Goal: Task Accomplishment & Management: Manage account settings

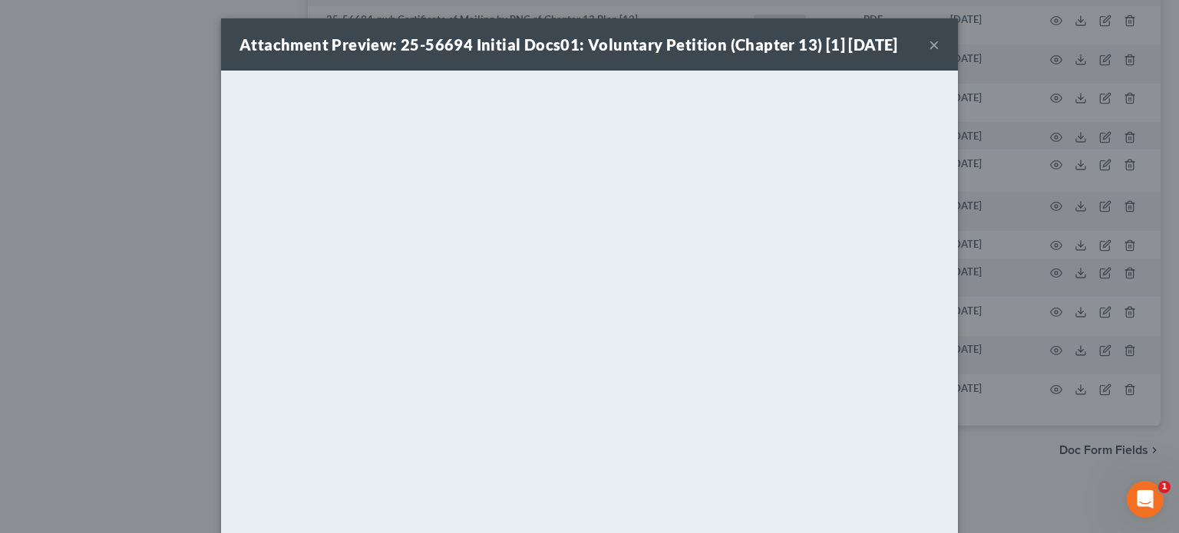
click at [929, 41] on button "×" at bounding box center [934, 44] width 11 height 18
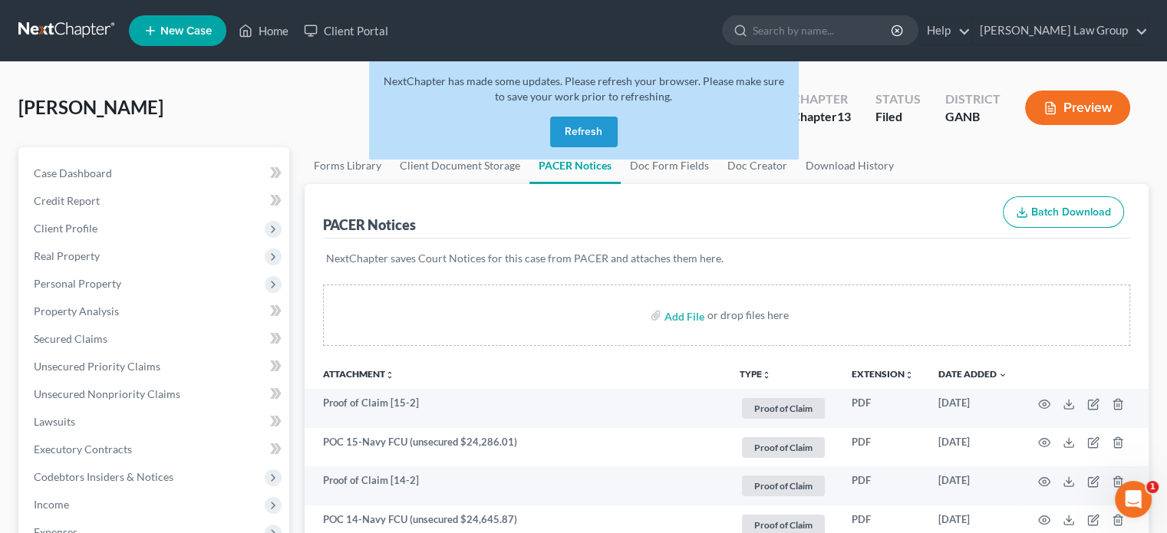
click at [583, 131] on button "Refresh" at bounding box center [584, 132] width 68 height 31
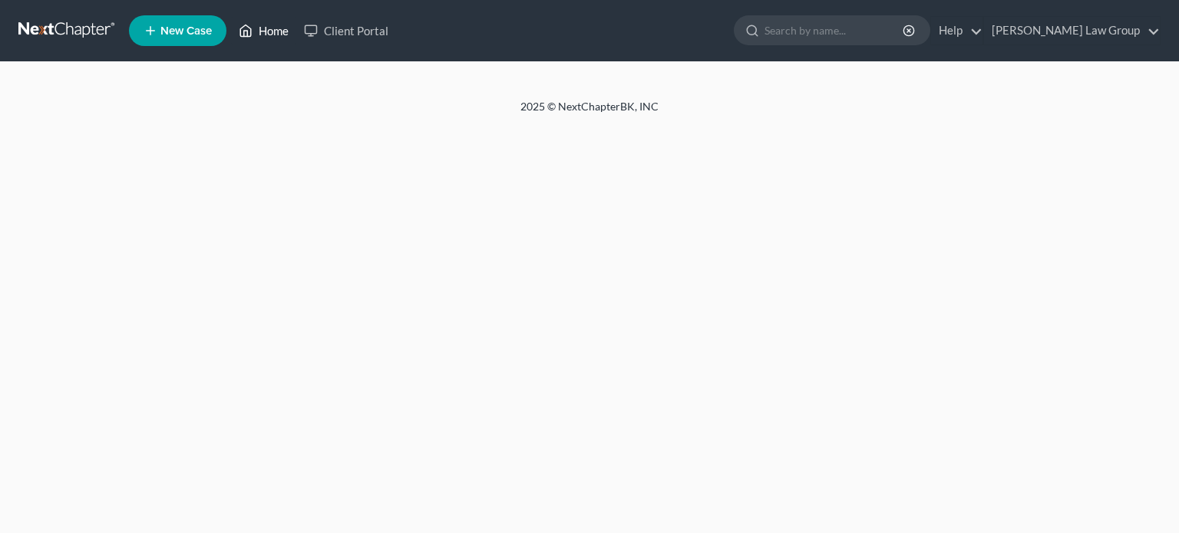
click at [270, 28] on link "Home" at bounding box center [263, 31] width 65 height 28
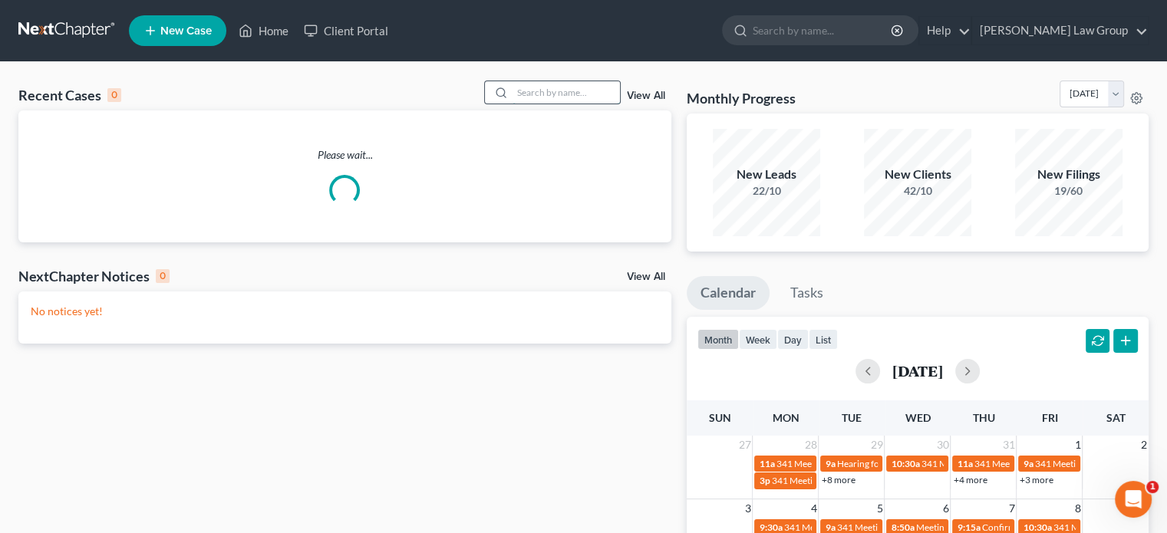
click at [525, 91] on input "search" at bounding box center [566, 92] width 107 height 22
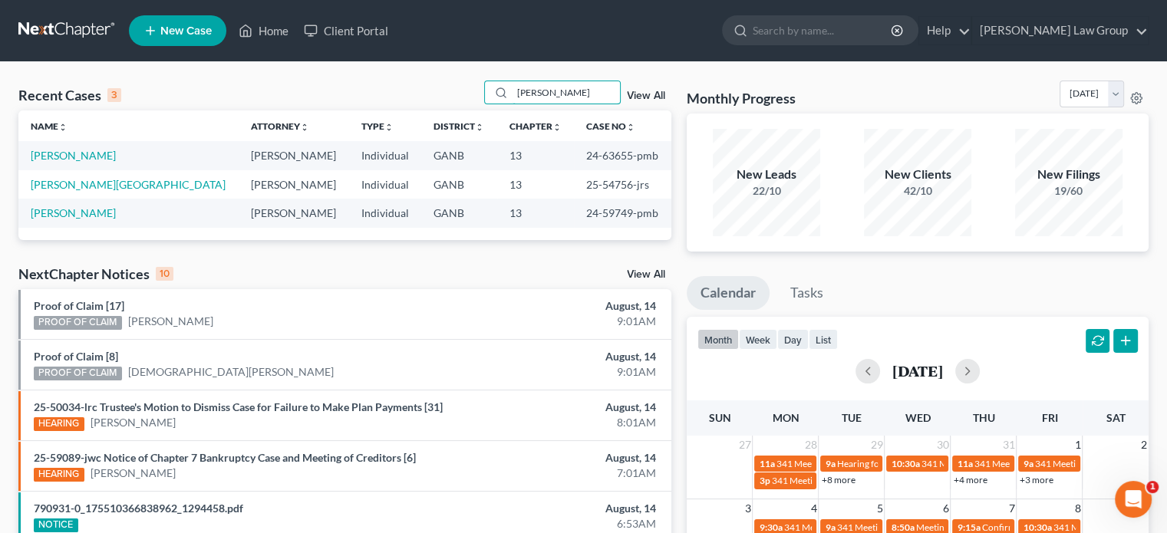
type input "moore"
click at [74, 151] on link "Thomas-Moore, Deartra" at bounding box center [73, 155] width 85 height 13
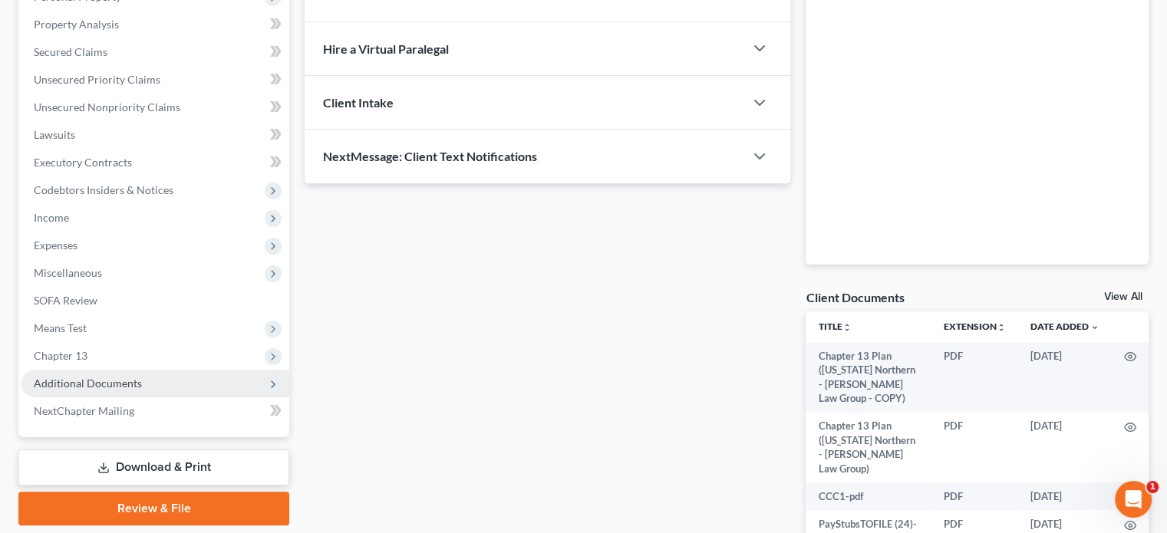
scroll to position [307, 0]
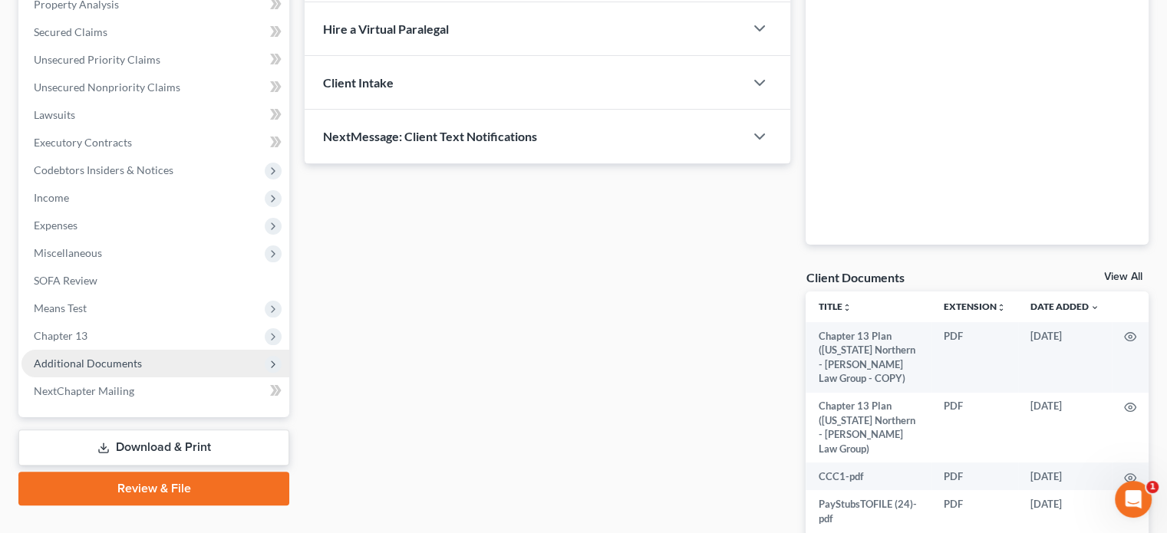
click at [101, 365] on span "Additional Documents" at bounding box center [88, 363] width 108 height 13
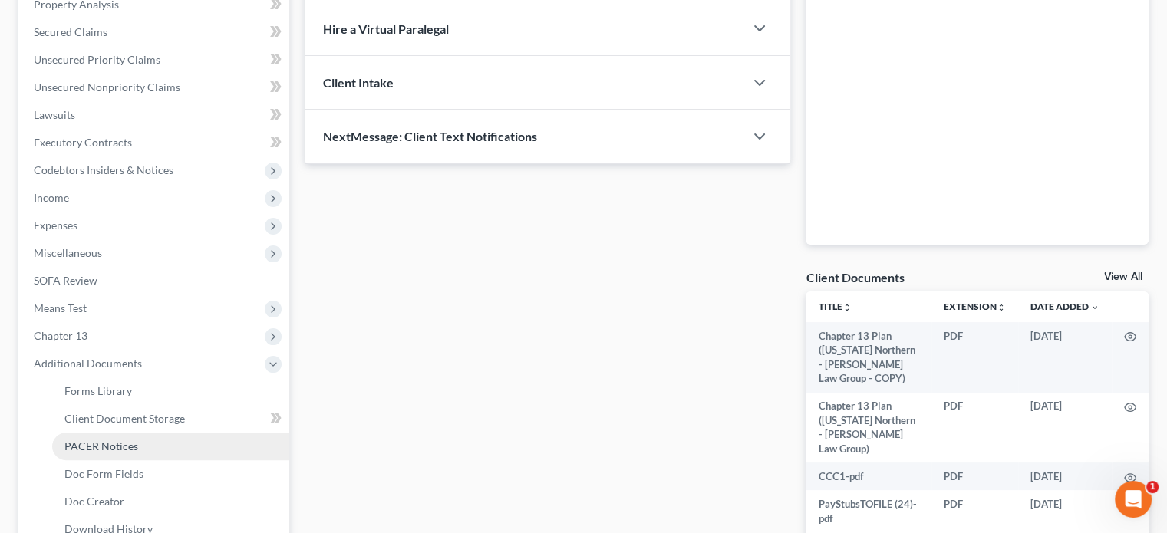
click at [89, 442] on span "PACER Notices" at bounding box center [101, 446] width 74 height 13
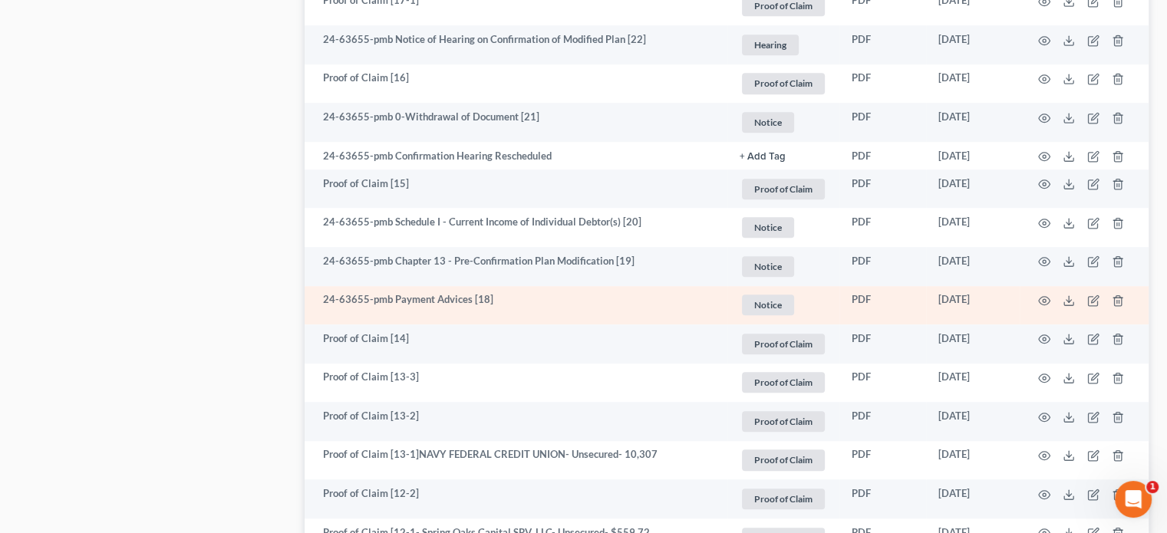
scroll to position [1074, 0]
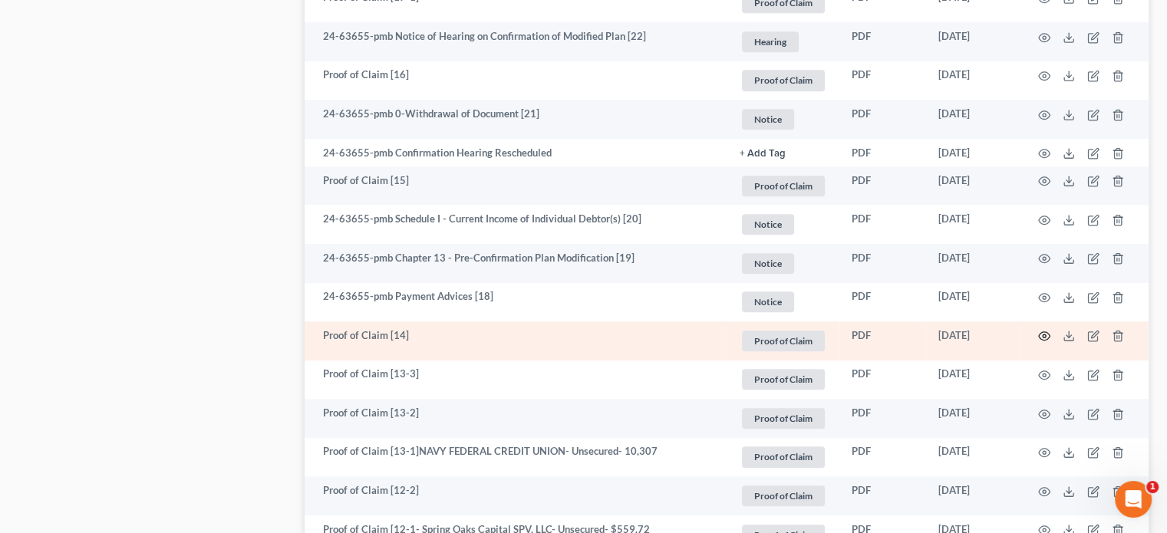
click at [1048, 337] on icon "button" at bounding box center [1044, 336] width 12 height 12
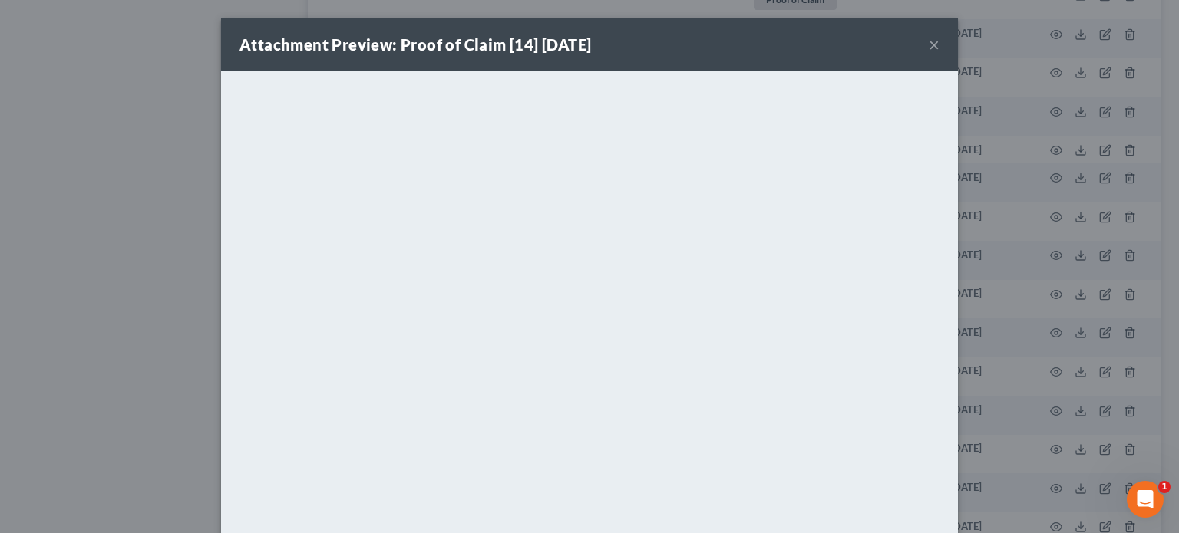
click at [929, 43] on button "×" at bounding box center [934, 44] width 11 height 18
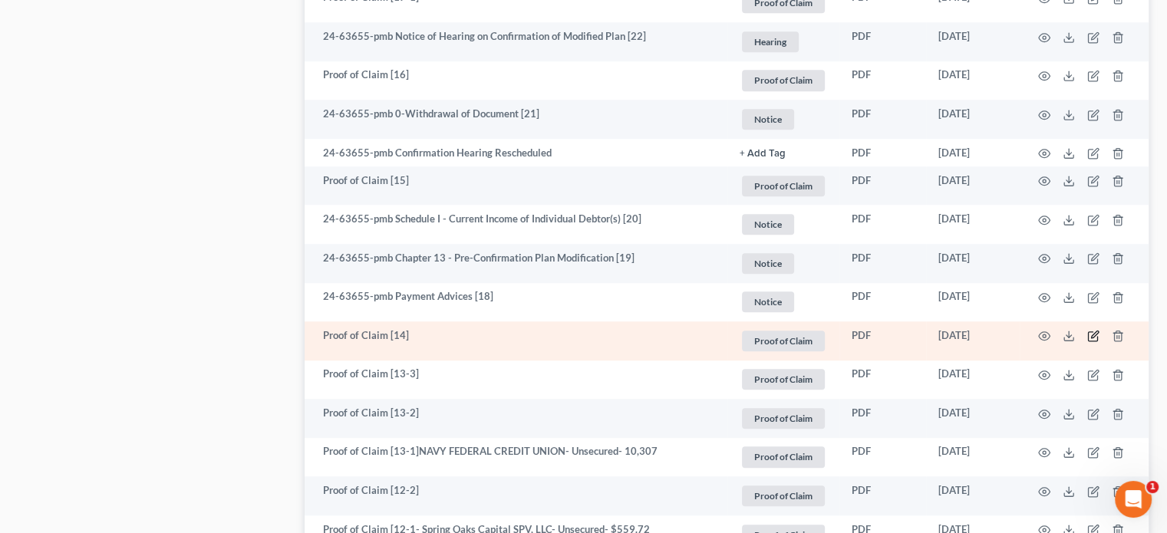
click at [1092, 333] on icon "button" at bounding box center [1094, 335] width 7 height 7
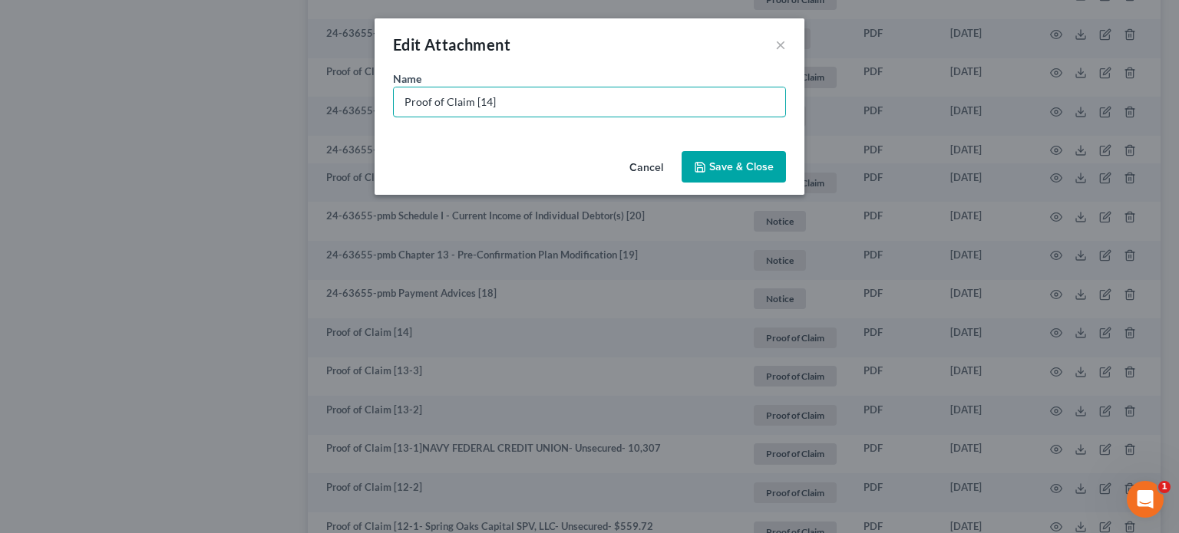
drag, startPoint x: 350, startPoint y: 94, endPoint x: 257, endPoint y: 76, distance: 94.7
click at [260, 84] on div "Edit Attachment × Name * Proof of Claim [14] Cancel Save & Close" at bounding box center [589, 266] width 1179 height 533
type input "POC 14- Navy FCU (secured total claim: $61,053.15; arrears: $5,709.73)"
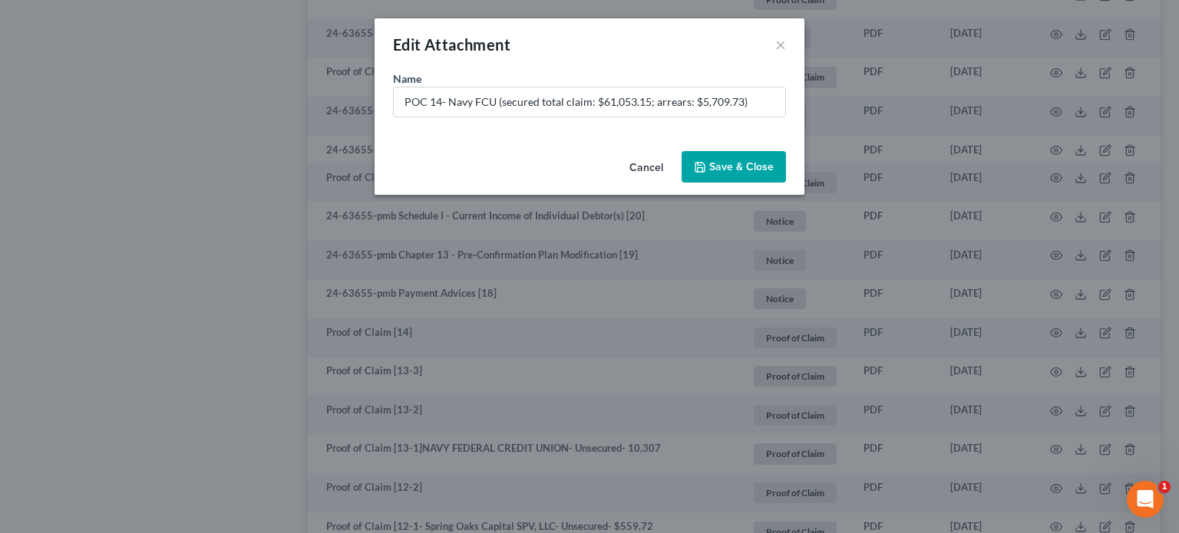
click at [739, 168] on span "Save & Close" at bounding box center [741, 166] width 64 height 13
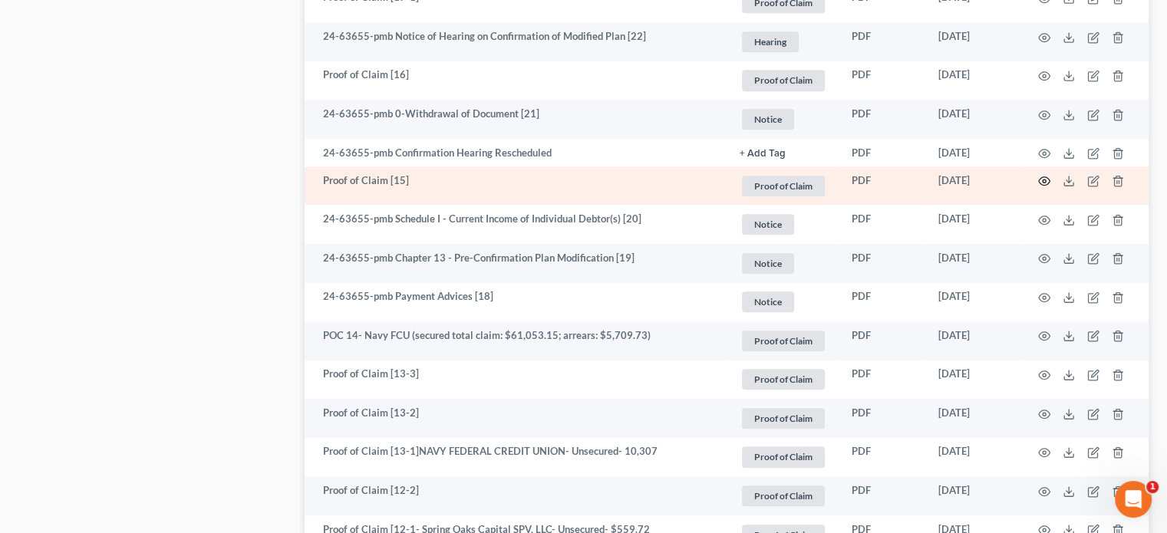
click at [1044, 177] on icon "button" at bounding box center [1044, 181] width 12 height 12
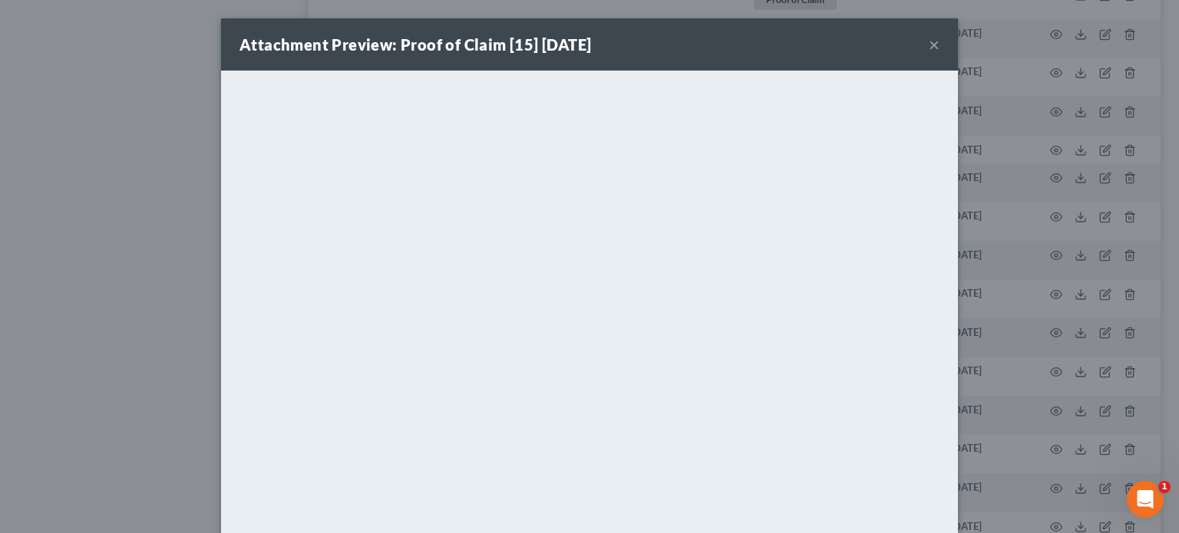
click at [929, 46] on button "×" at bounding box center [934, 44] width 11 height 18
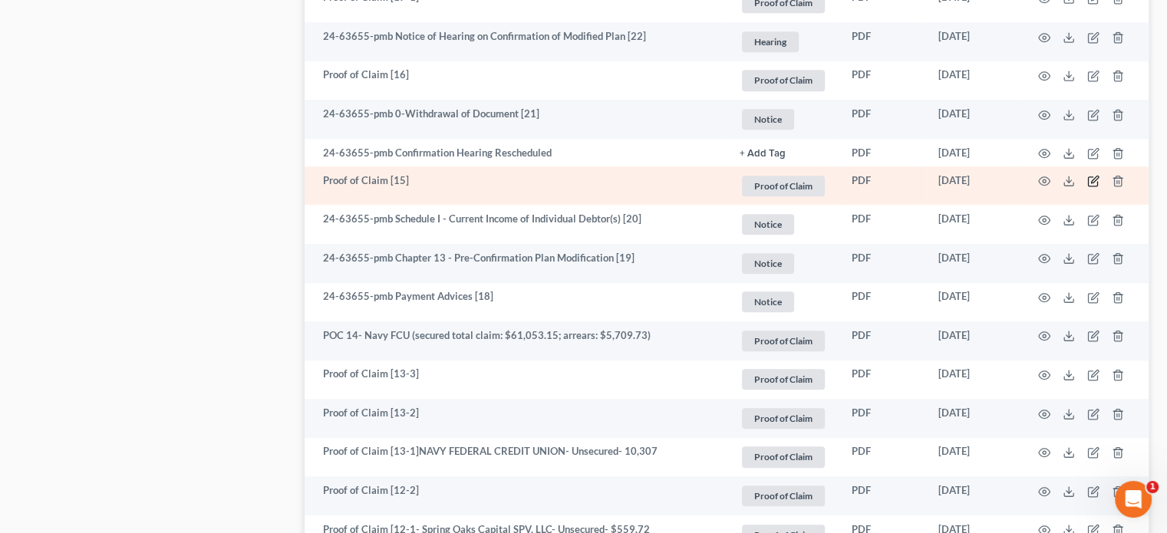
click at [1093, 179] on icon "button" at bounding box center [1094, 180] width 7 height 7
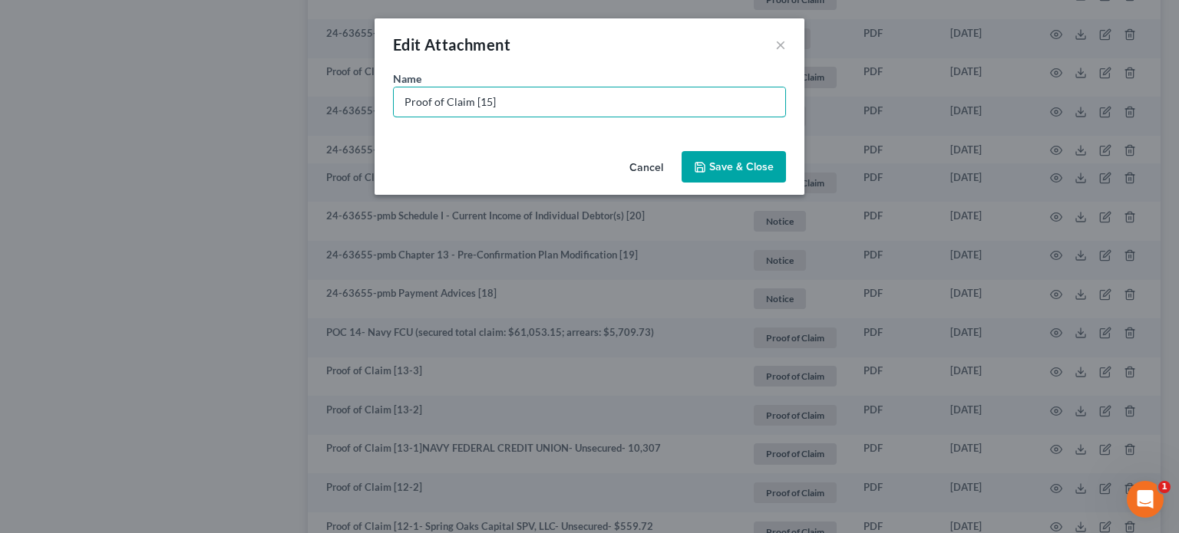
drag, startPoint x: 269, startPoint y: 87, endPoint x: 193, endPoint y: 71, distance: 78.3
click at [193, 71] on div "Edit Attachment × Name * Proof of Claim [15] Cancel Save & Close" at bounding box center [589, 266] width 1179 height 533
type input "POC 15-Midland Credit Management (unsecured $1,549.28)"
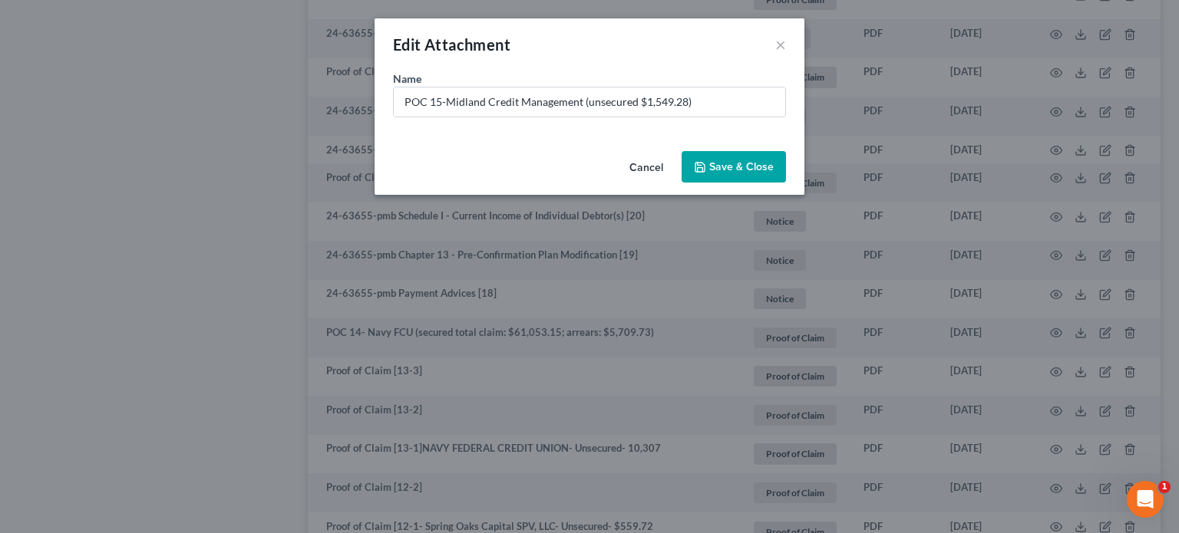
click at [731, 170] on span "Save & Close" at bounding box center [741, 166] width 64 height 13
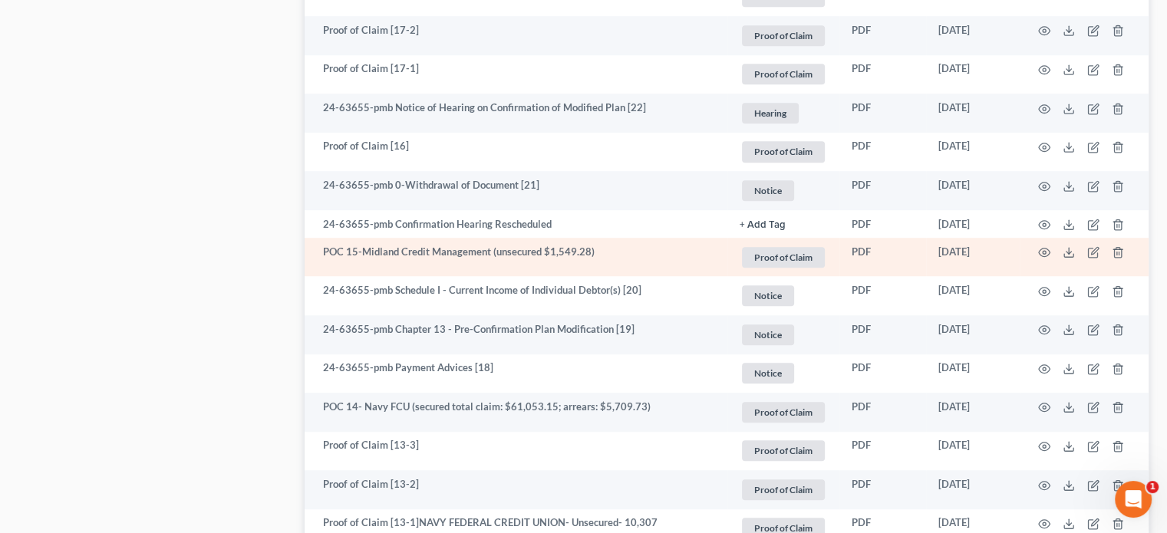
scroll to position [998, 0]
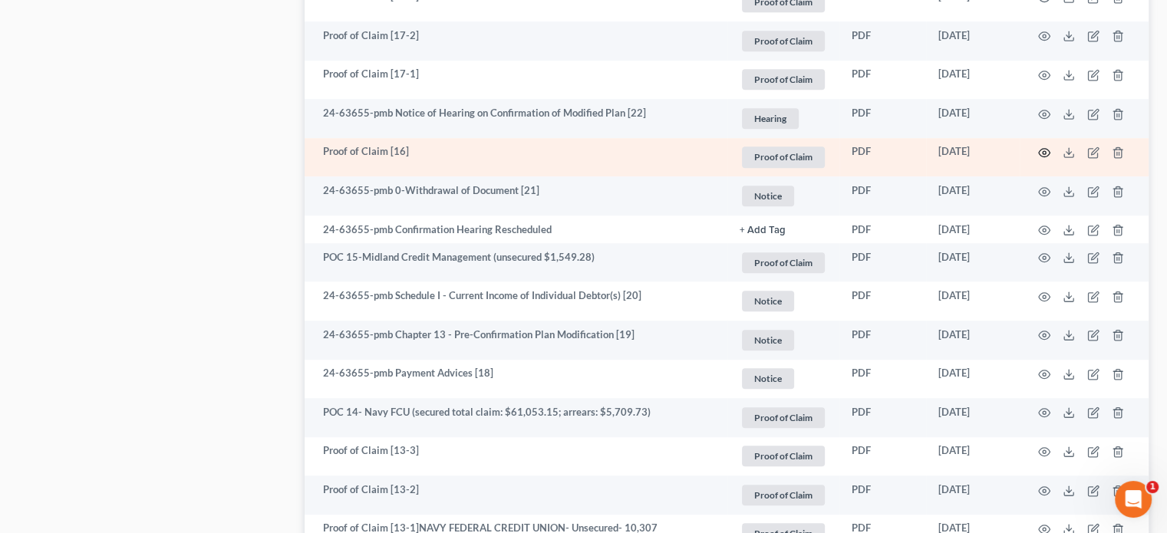
click at [1041, 147] on icon "button" at bounding box center [1044, 153] width 12 height 12
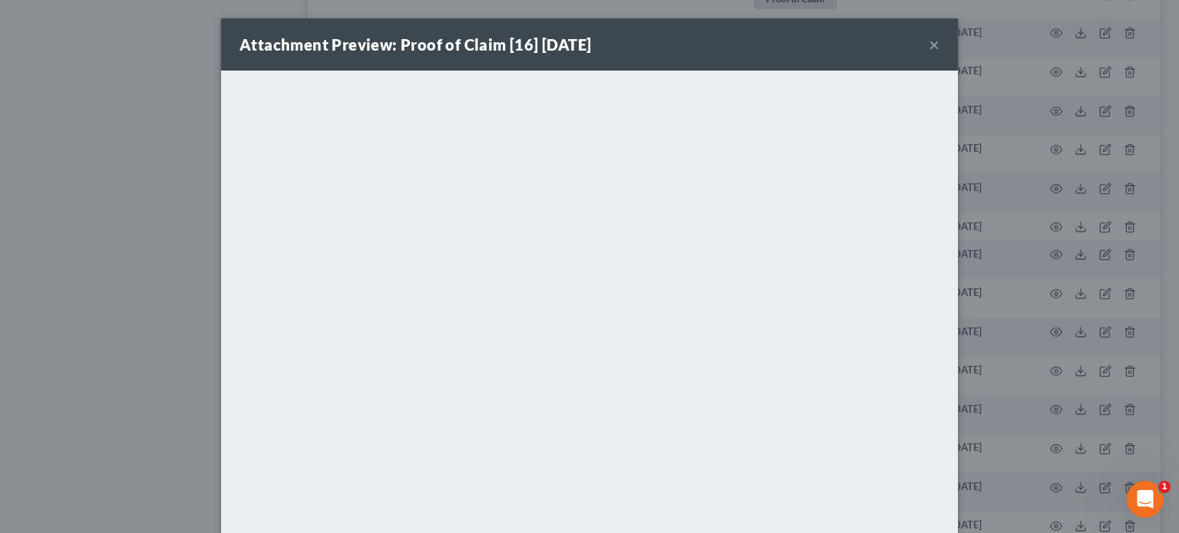
click at [930, 41] on button "×" at bounding box center [934, 44] width 11 height 18
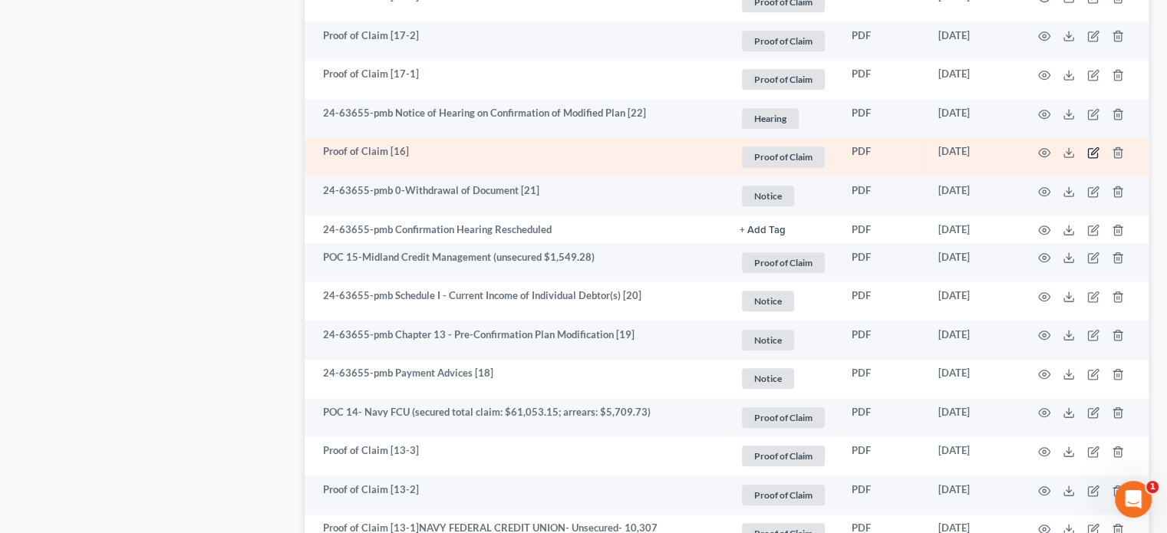
click at [1091, 147] on icon "button" at bounding box center [1094, 153] width 12 height 12
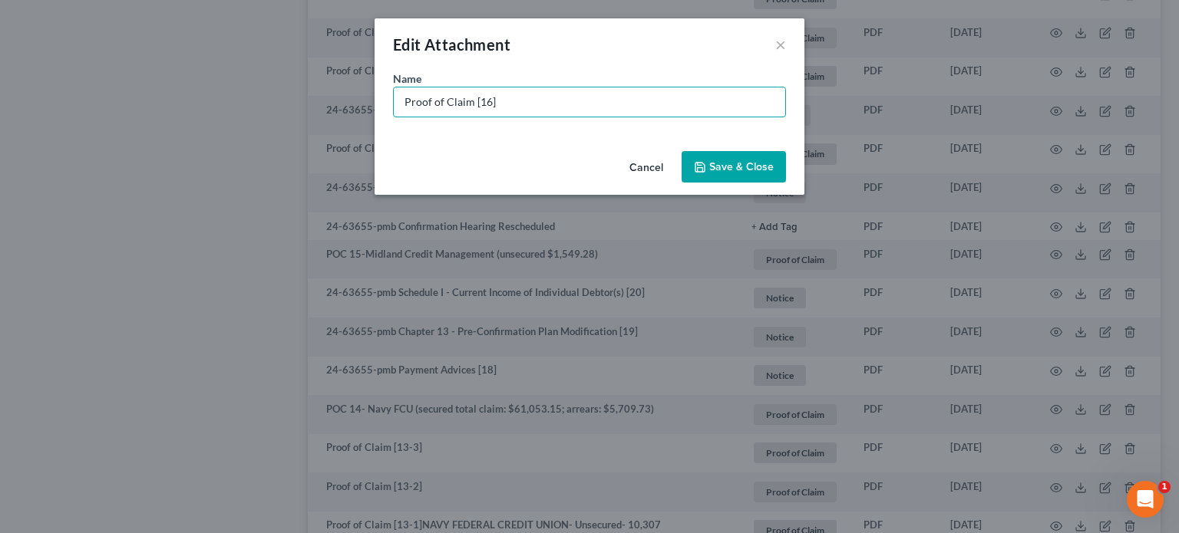
drag, startPoint x: 494, startPoint y: 103, endPoint x: 280, endPoint y: 64, distance: 216.9
click at [281, 64] on div "Edit Attachment × Name * Proof of Claim [16] Cancel Save & Close" at bounding box center [589, 266] width 1179 height 533
type input "POC 16-LVNV Funding (unsecured $476.52)"
click at [715, 164] on span "Save & Close" at bounding box center [741, 166] width 64 height 13
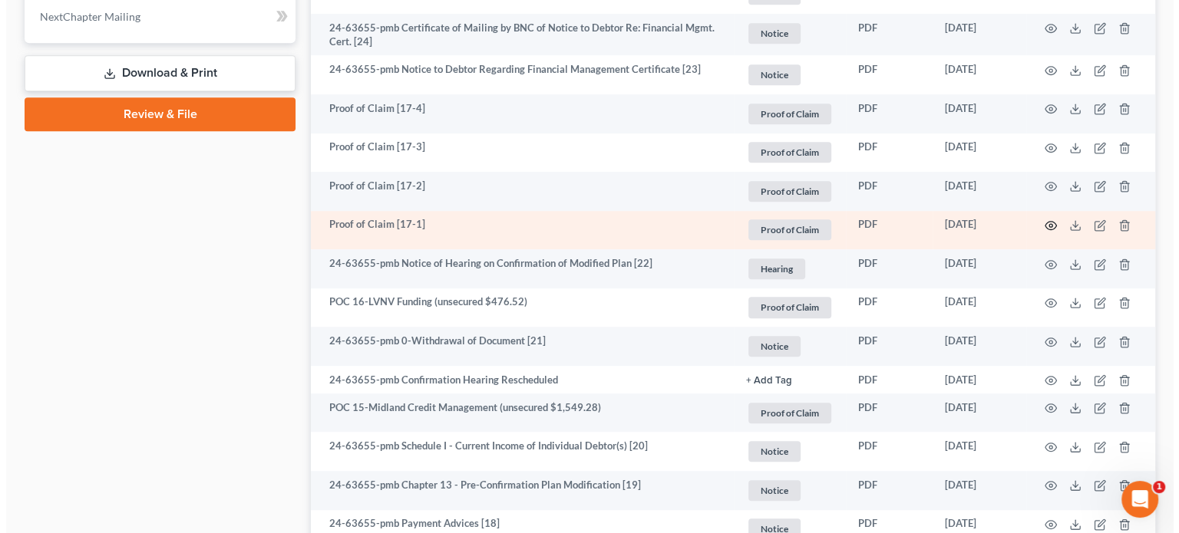
scroll to position [844, 0]
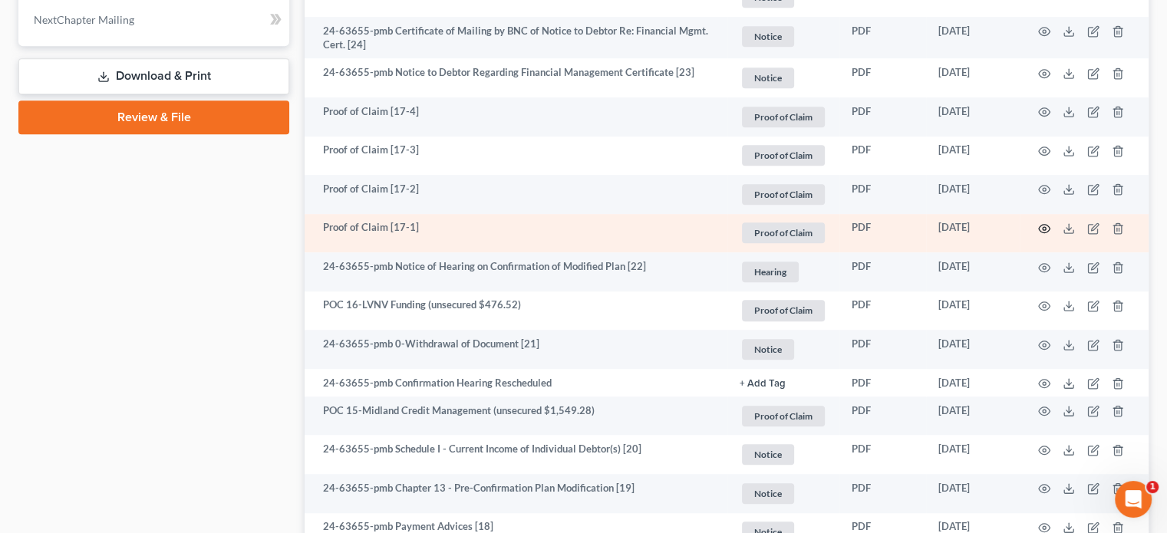
click at [1043, 227] on circle "button" at bounding box center [1044, 228] width 3 height 3
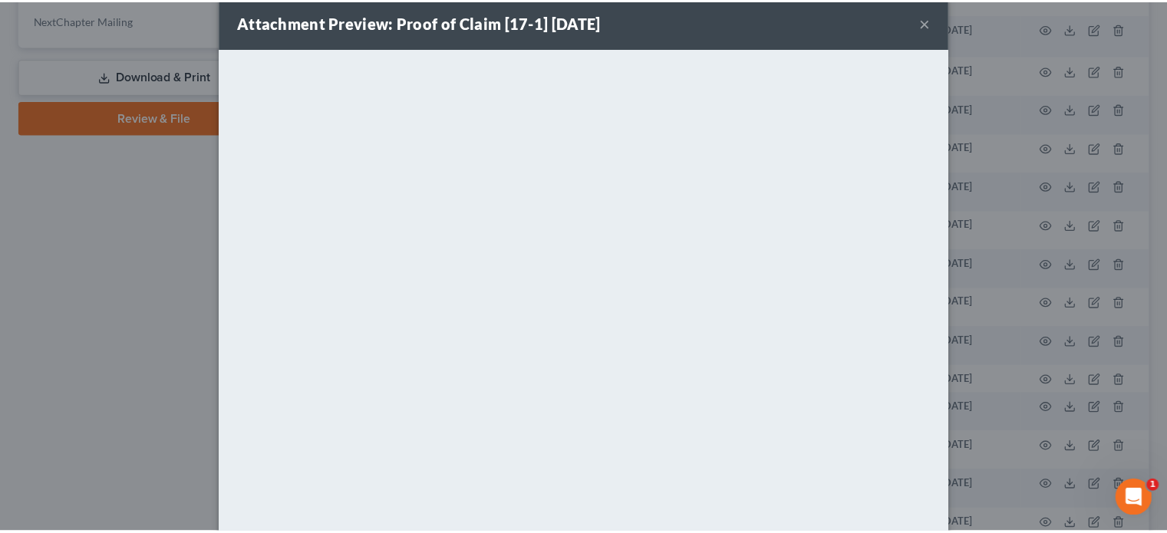
scroll to position [0, 0]
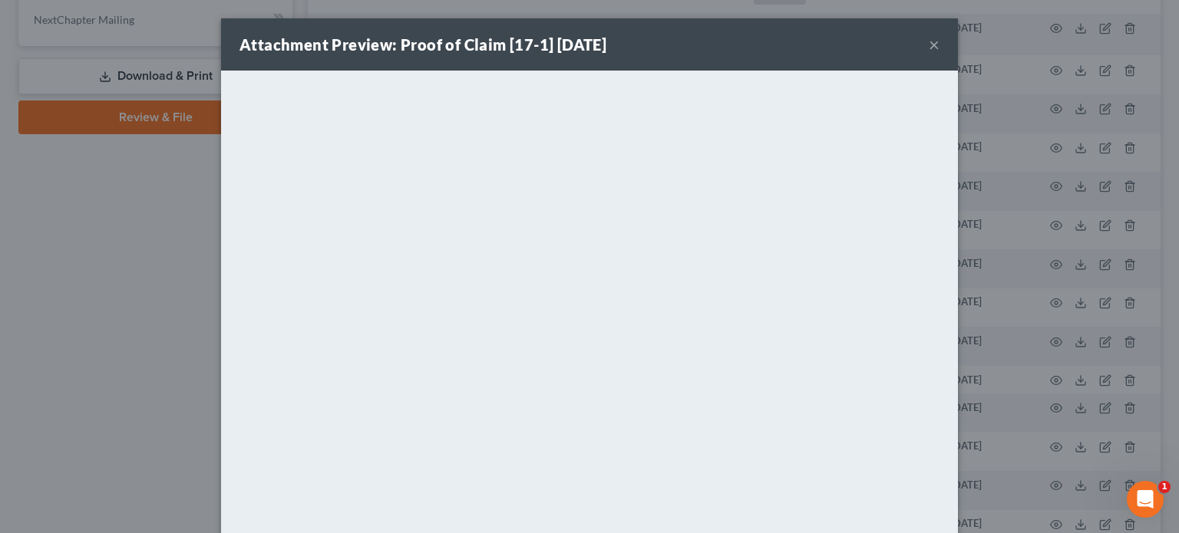
drag, startPoint x: 928, startPoint y: 39, endPoint x: 935, endPoint y: 58, distance: 19.7
click at [929, 40] on button "×" at bounding box center [934, 44] width 11 height 18
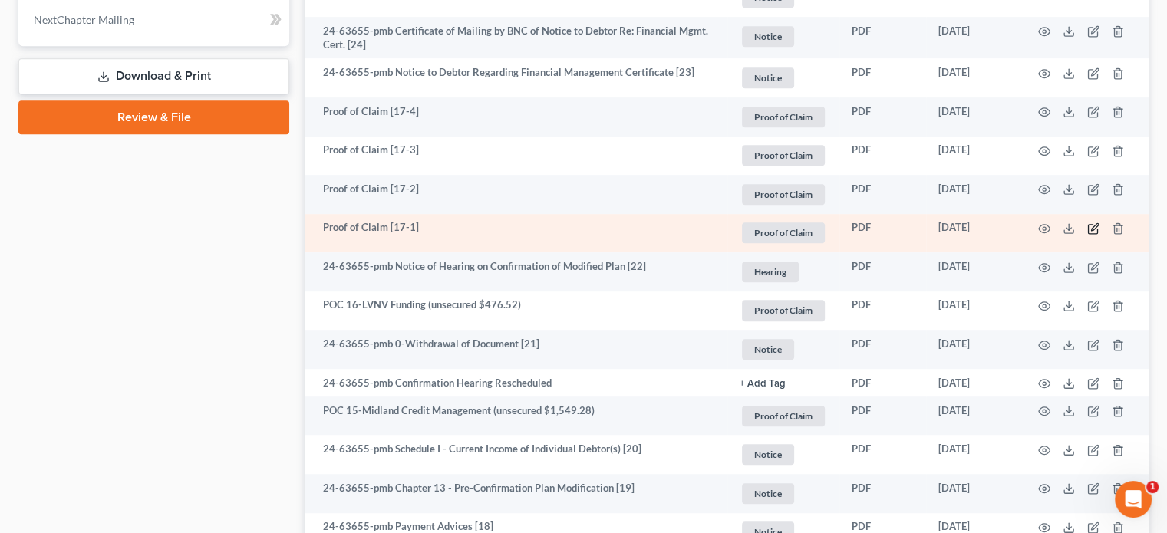
click at [1094, 223] on icon "button" at bounding box center [1094, 229] width 12 height 12
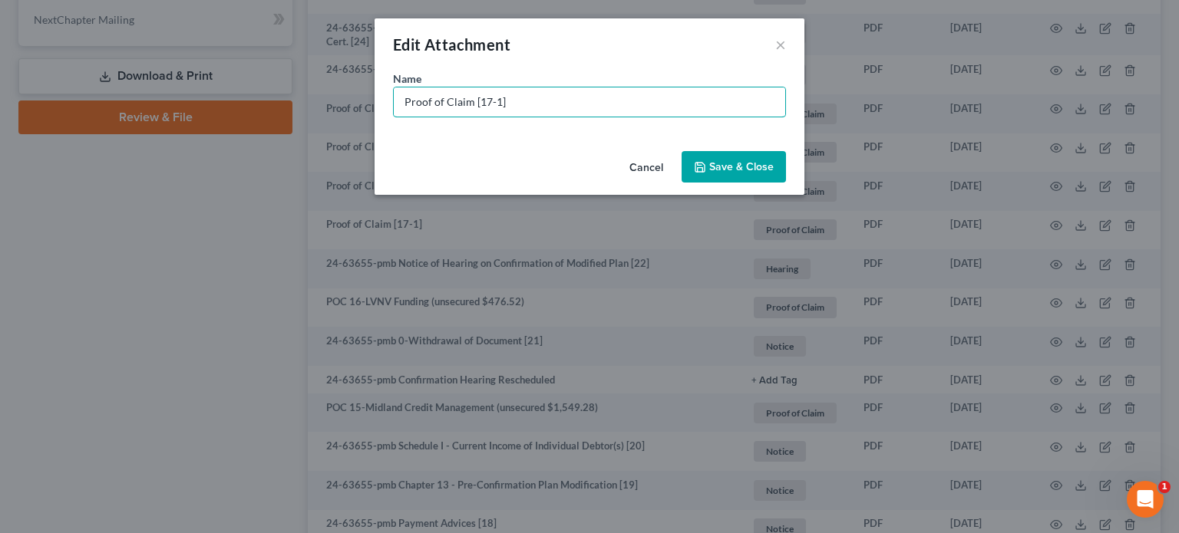
drag, startPoint x: 537, startPoint y: 105, endPoint x: 129, endPoint y: 67, distance: 410.1
click at [125, 68] on div "Edit Attachment × Name * Proof of Claim [17-1] Cancel Save & Close" at bounding box center [589, 266] width 1179 height 533
type input "POC 17-Portfolio Recovery Assoc (unsecured $546.75)"
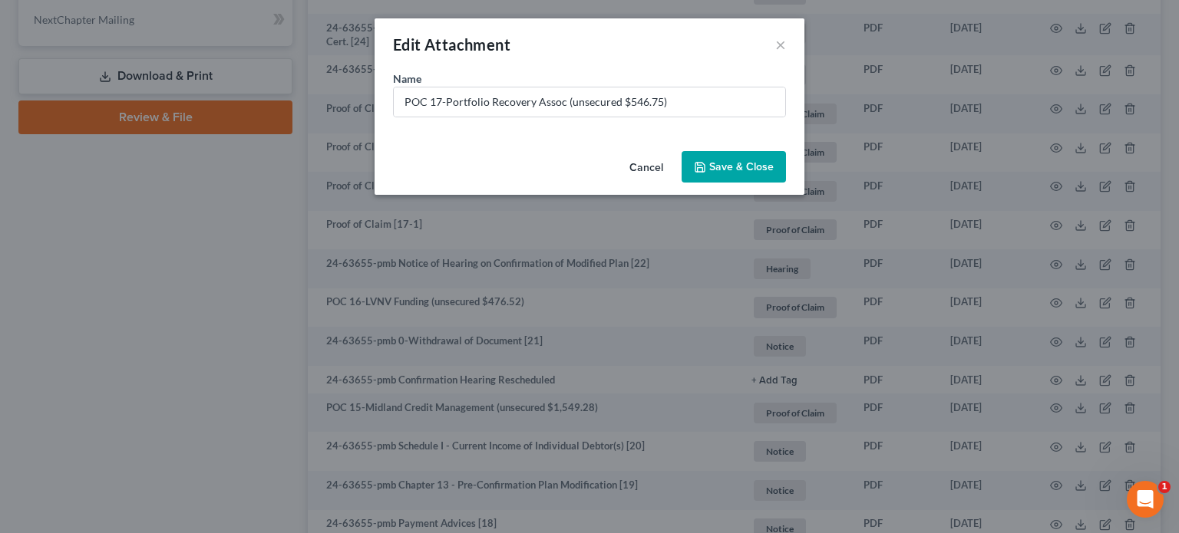
click at [738, 168] on span "Save & Close" at bounding box center [741, 166] width 64 height 13
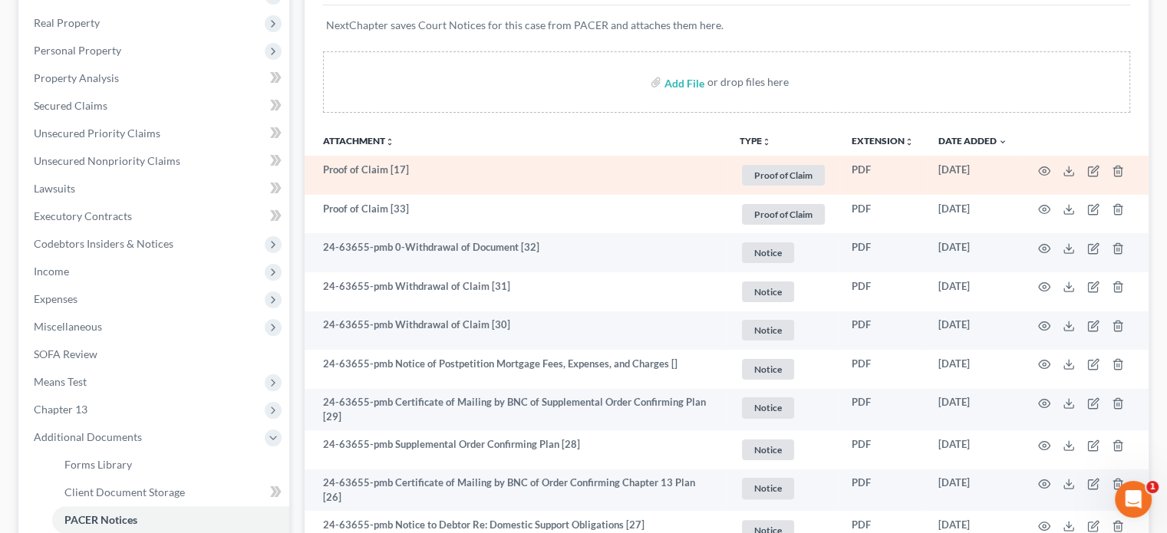
scroll to position [230, 0]
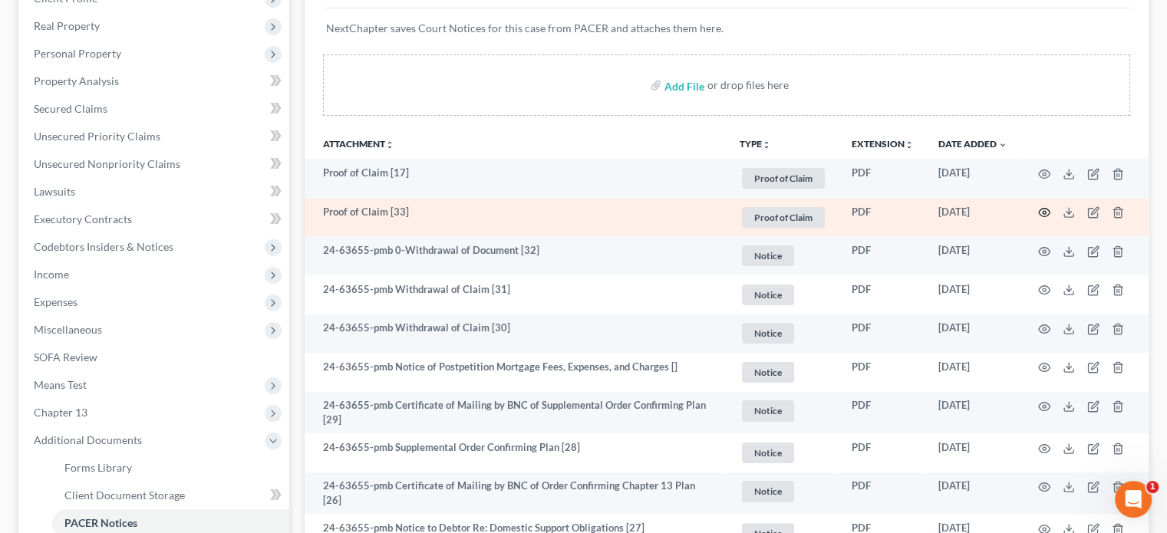
click at [1045, 210] on icon "button" at bounding box center [1044, 212] width 12 height 12
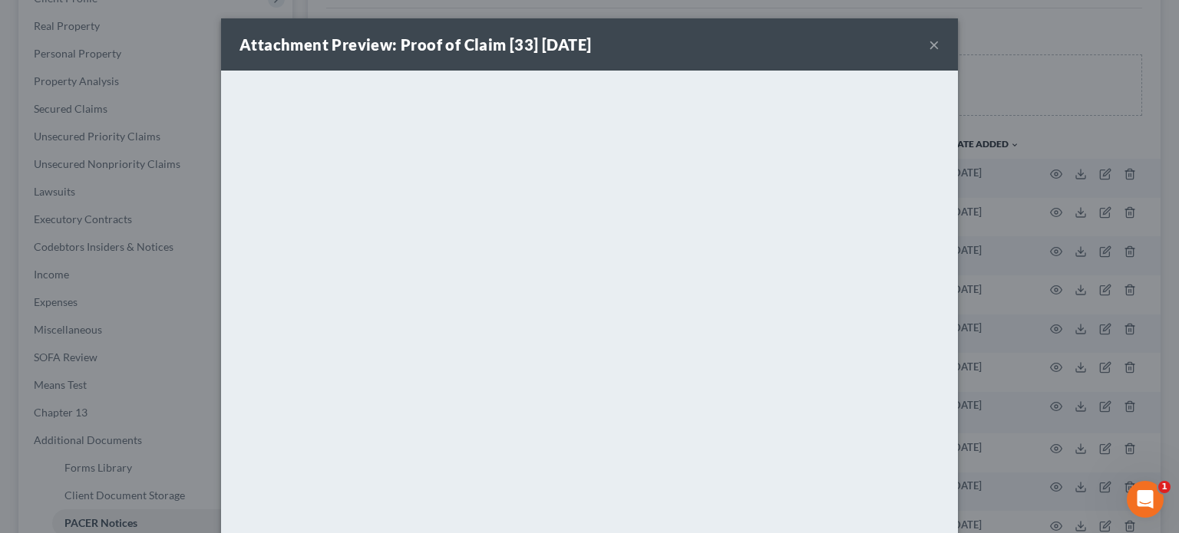
drag, startPoint x: 930, startPoint y: 45, endPoint x: 939, endPoint y: 59, distance: 16.6
click at [936, 50] on div "Attachment Preview: Proof of Claim [33] 07/02/2025 ×" at bounding box center [589, 44] width 737 height 52
click at [929, 39] on button "×" at bounding box center [934, 44] width 11 height 18
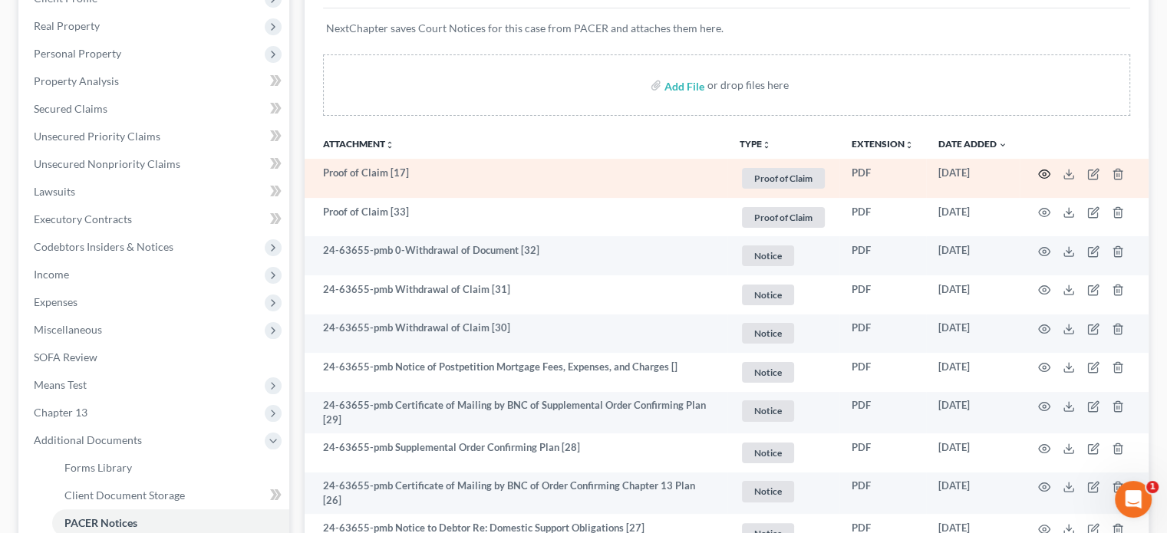
click at [1042, 171] on icon "button" at bounding box center [1044, 174] width 12 height 12
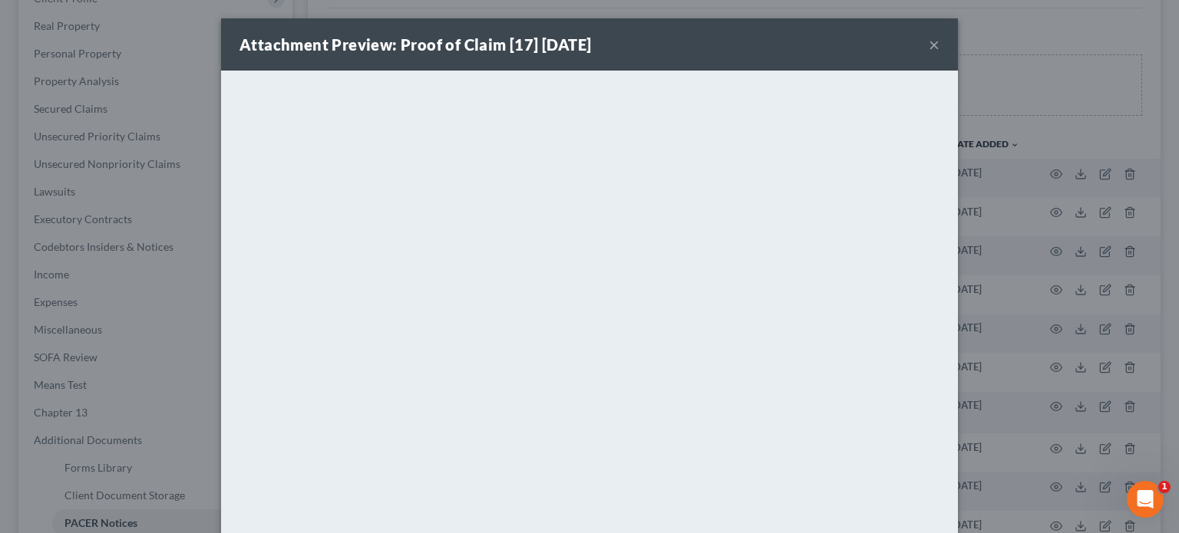
click at [933, 43] on button "×" at bounding box center [934, 44] width 11 height 18
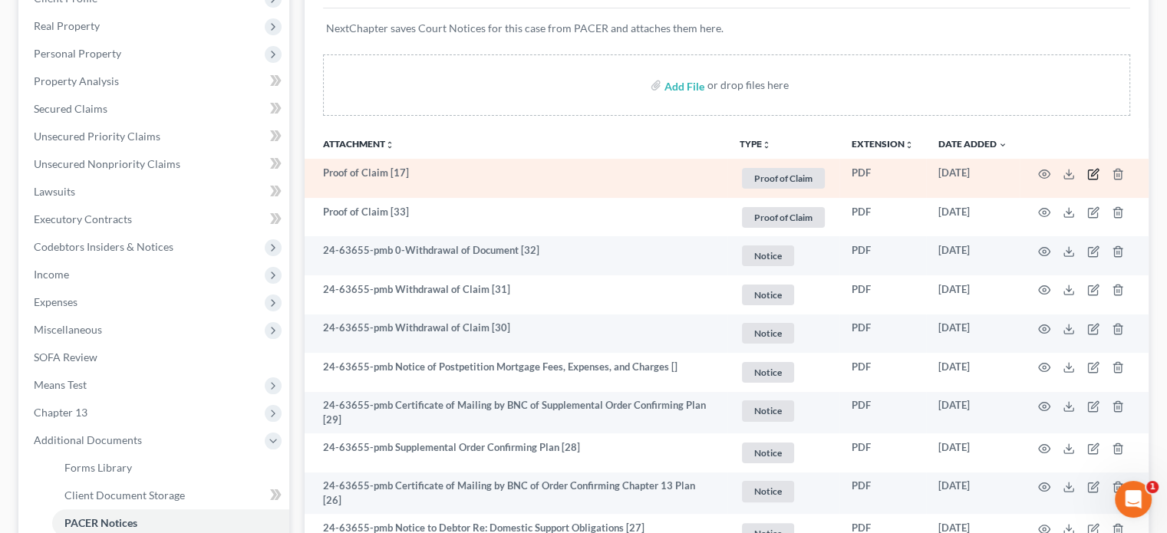
click at [1093, 174] on icon "button" at bounding box center [1094, 172] width 7 height 7
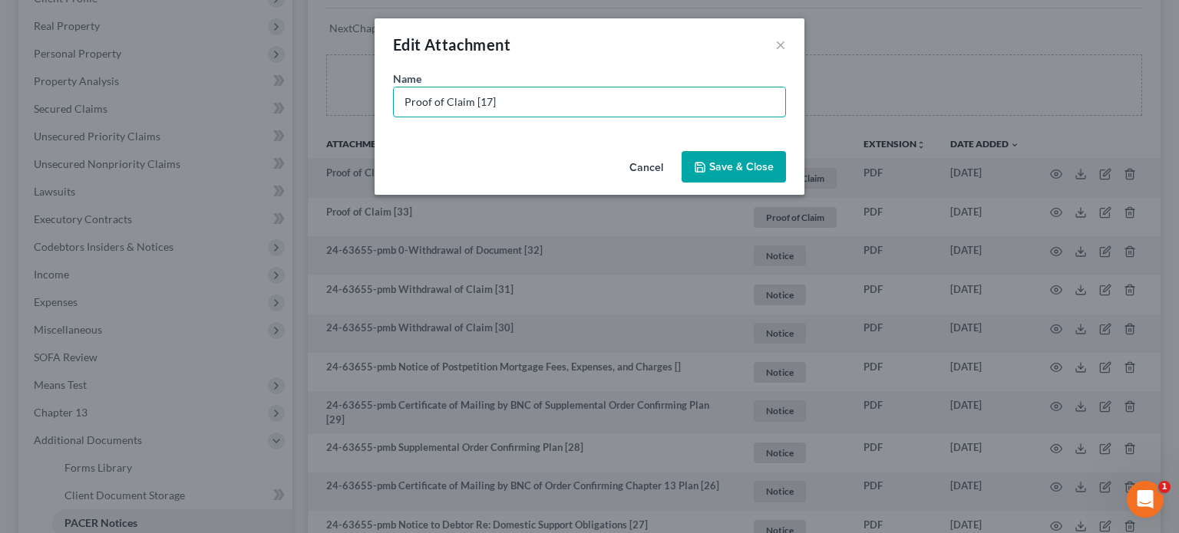
drag, startPoint x: 515, startPoint y: 103, endPoint x: 330, endPoint y: 98, distance: 185.0
click at [330, 98] on div "Edit Attachment × Name * Proof of Claim [17] Cancel Save & Close" at bounding box center [589, 266] width 1179 height 533
click at [567, 102] on input "POC 17-Portfolio Recovery Assoc (unsecured $3,101.44)" at bounding box center [589, 101] width 391 height 29
click at [729, 100] on input "POC 17-Portfolio Recovery Assoc (amended unsecured $3,101.44)" at bounding box center [589, 101] width 391 height 29
type input "POC 17-Portfolio Recovery Assoc (amended unsecured $546.75)"
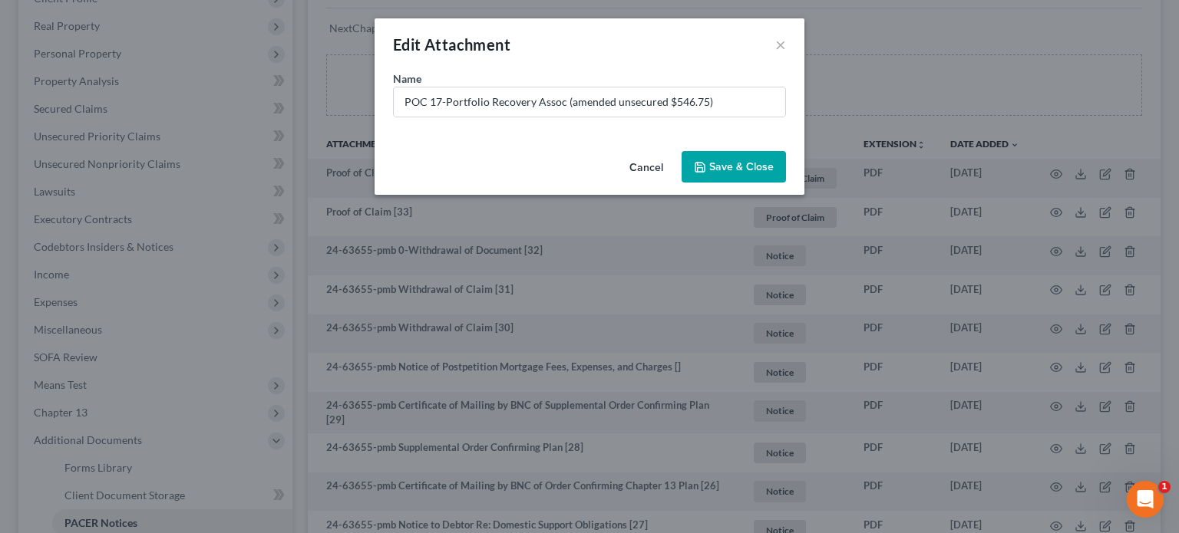
click at [734, 166] on span "Save & Close" at bounding box center [741, 166] width 64 height 13
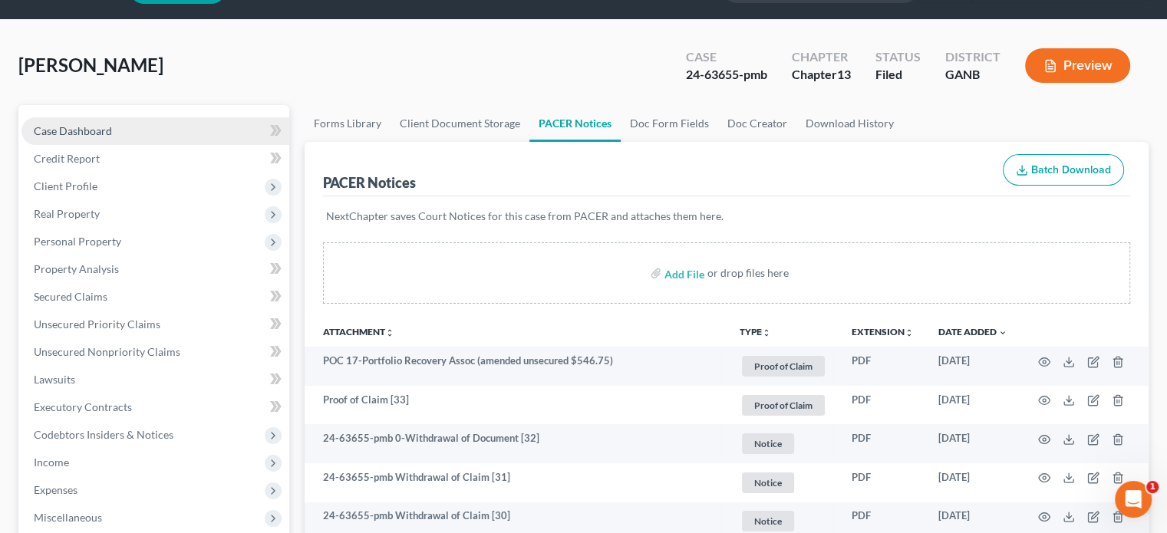
scroll to position [0, 0]
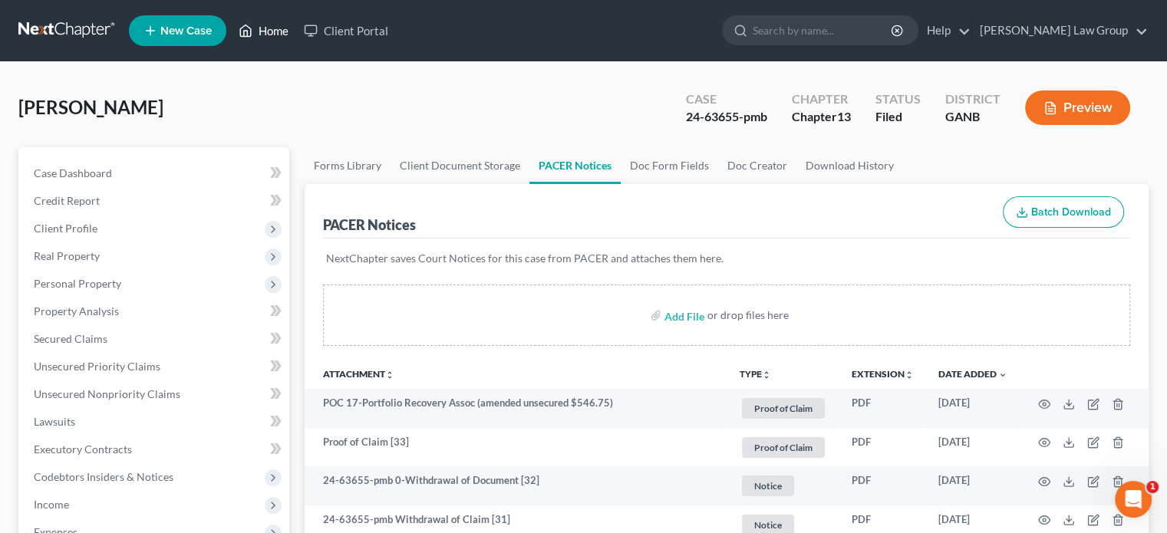
click at [279, 27] on link "Home" at bounding box center [263, 31] width 65 height 28
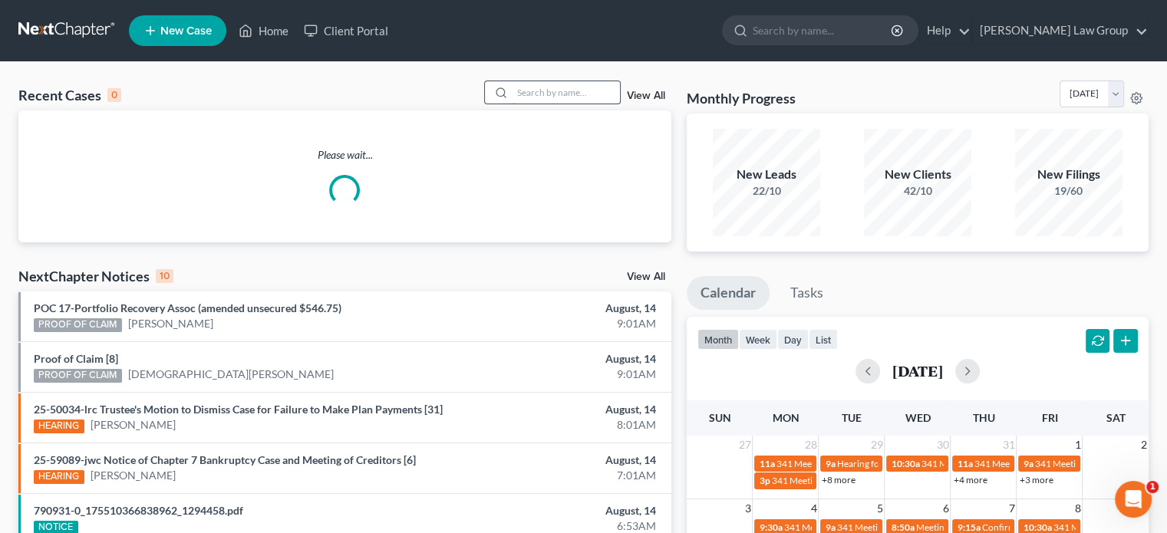
click at [525, 90] on input "search" at bounding box center [566, 92] width 107 height 22
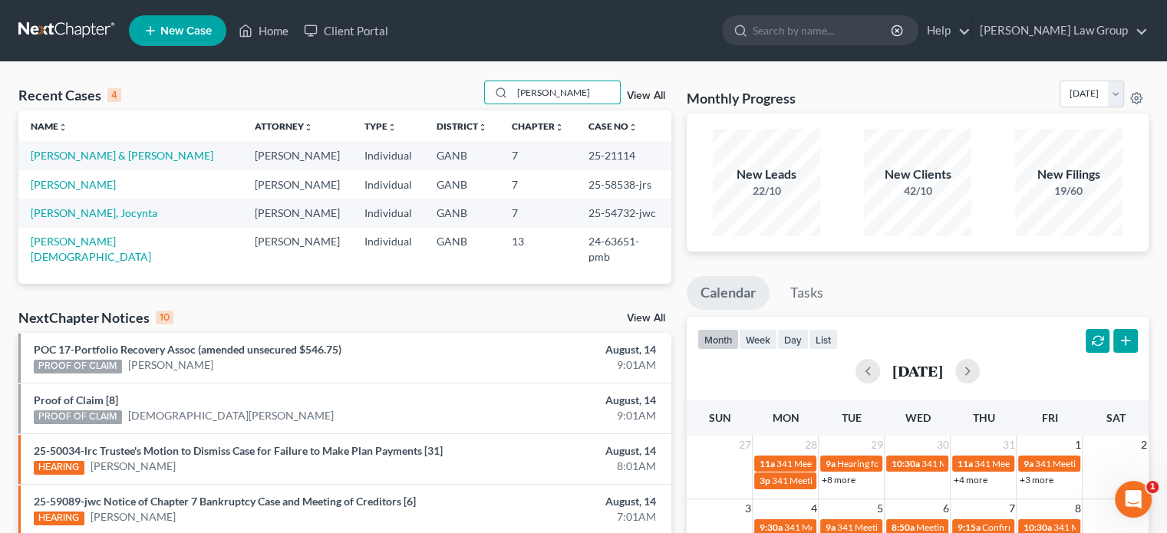
type input "lewis"
click at [67, 240] on link "Lewis, Christian" at bounding box center [91, 249] width 120 height 28
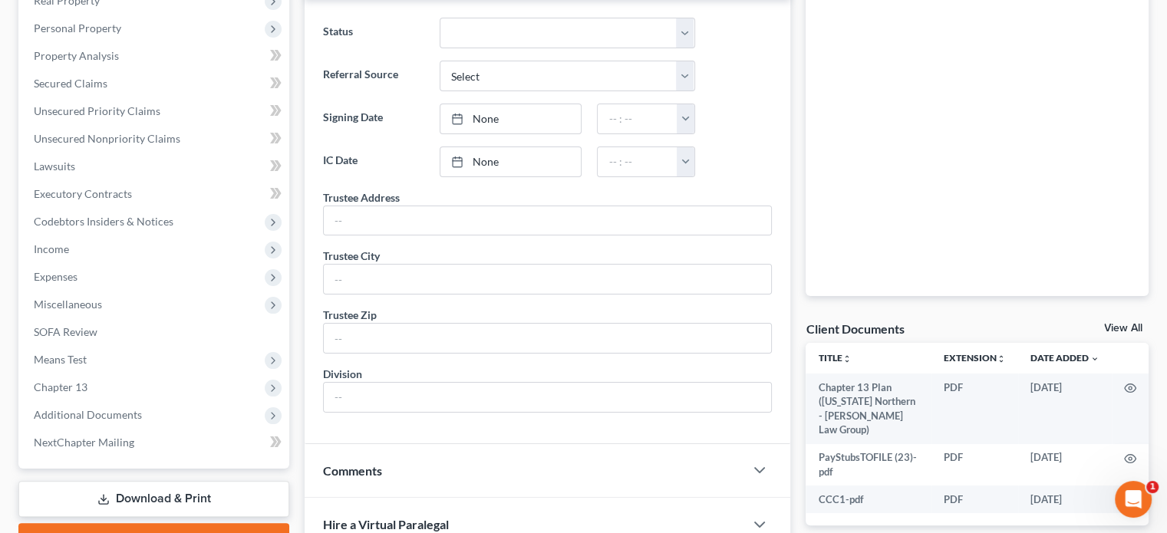
scroll to position [436, 0]
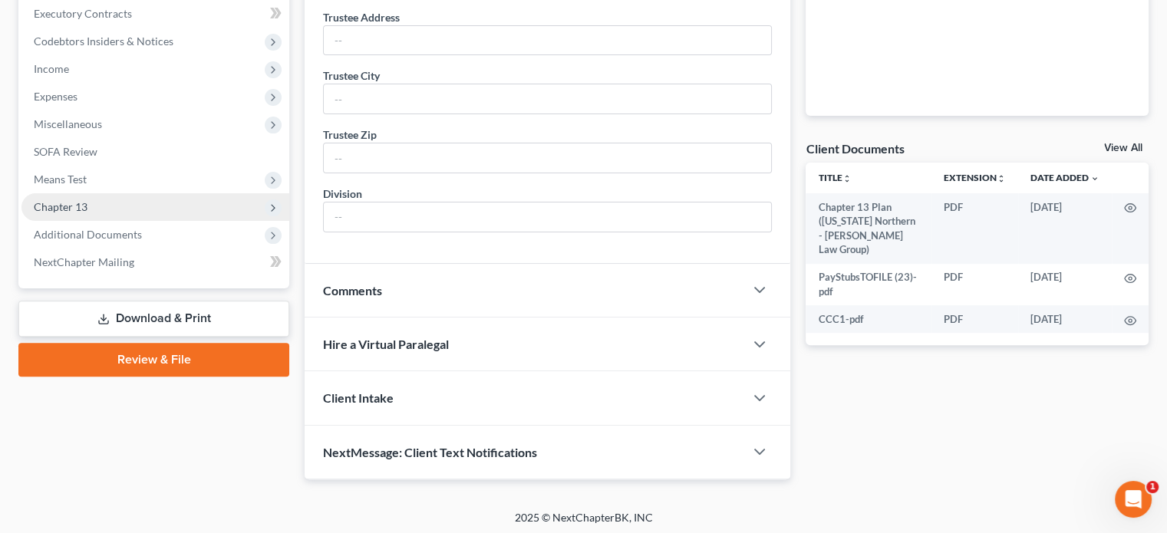
click at [73, 207] on span "Chapter 13" at bounding box center [61, 206] width 54 height 13
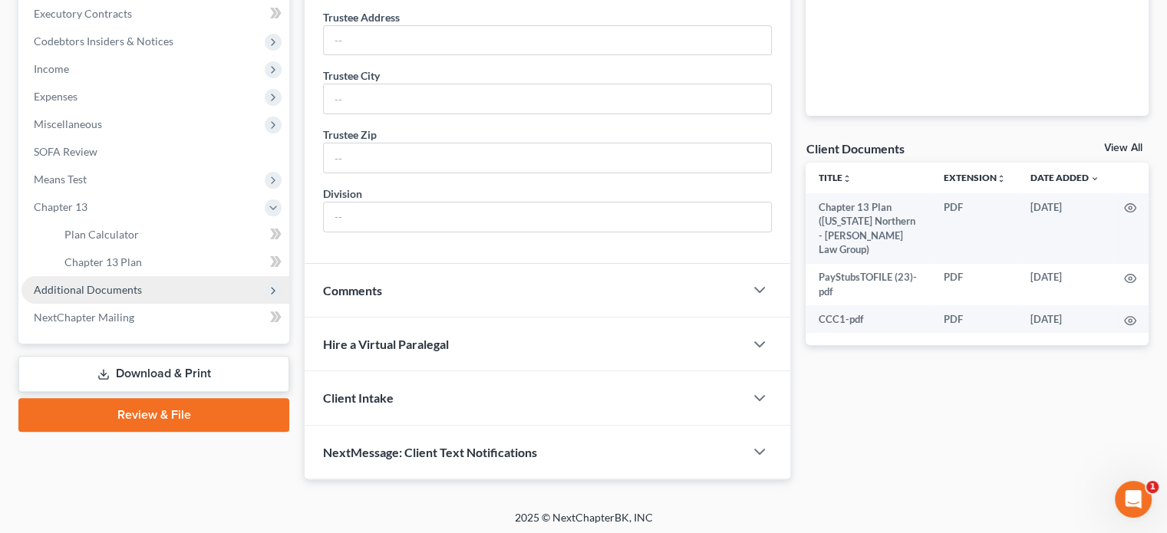
click at [98, 288] on span "Additional Documents" at bounding box center [88, 289] width 108 height 13
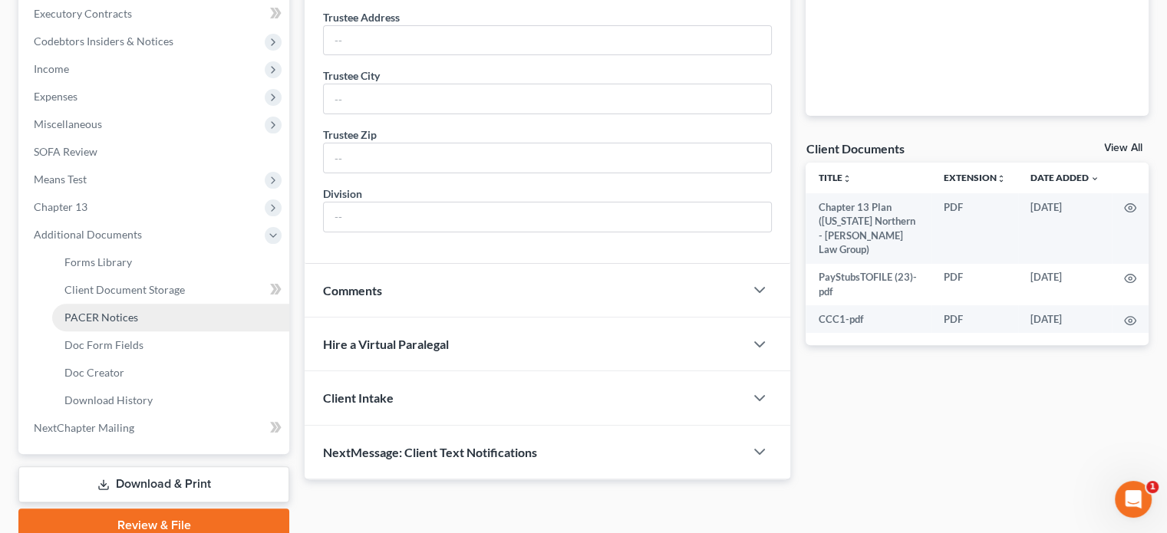
click at [107, 319] on span "PACER Notices" at bounding box center [101, 317] width 74 height 13
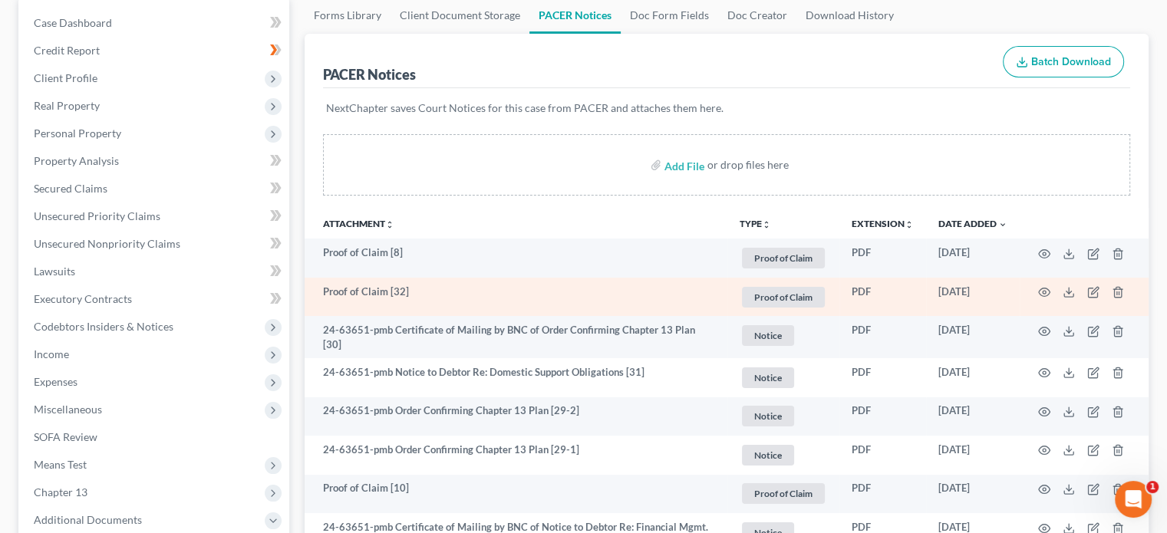
scroll to position [153, 0]
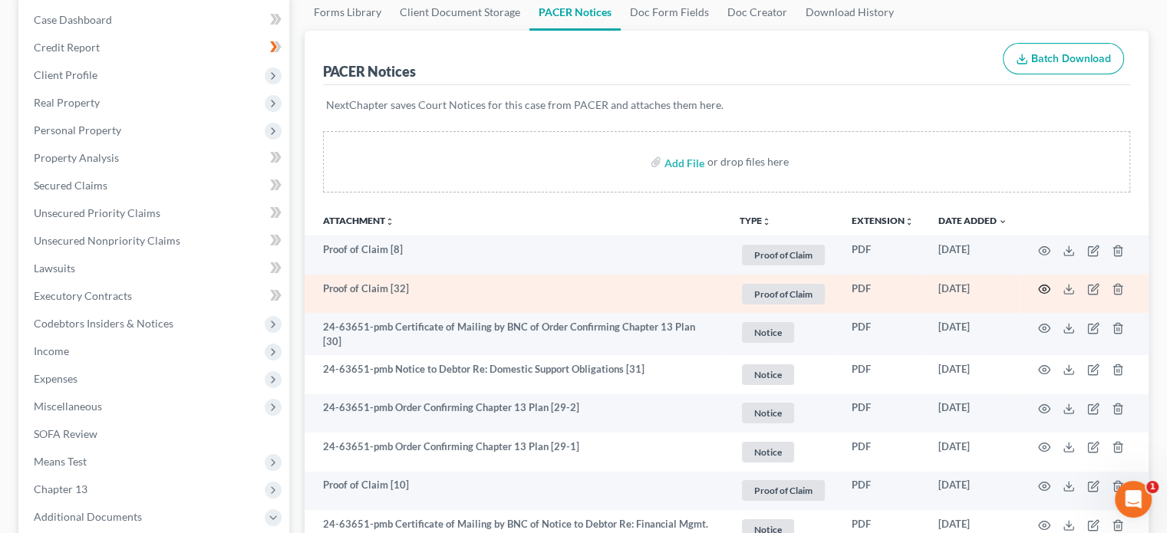
click at [1041, 287] on icon "button" at bounding box center [1044, 289] width 12 height 12
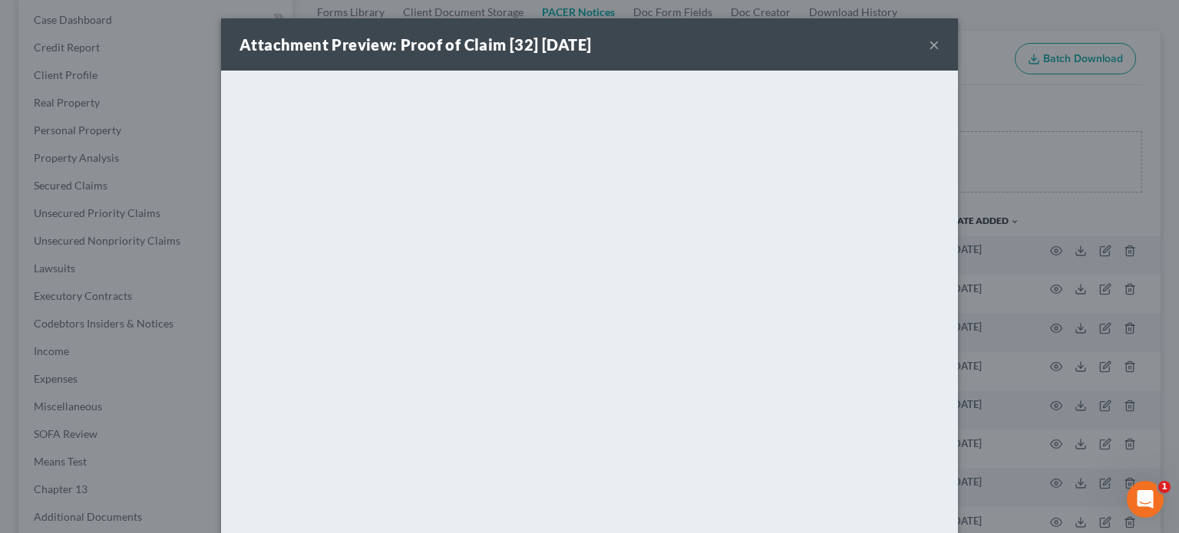
drag, startPoint x: 929, startPoint y: 43, endPoint x: 944, endPoint y: 69, distance: 30.3
click at [930, 48] on button "×" at bounding box center [934, 44] width 11 height 18
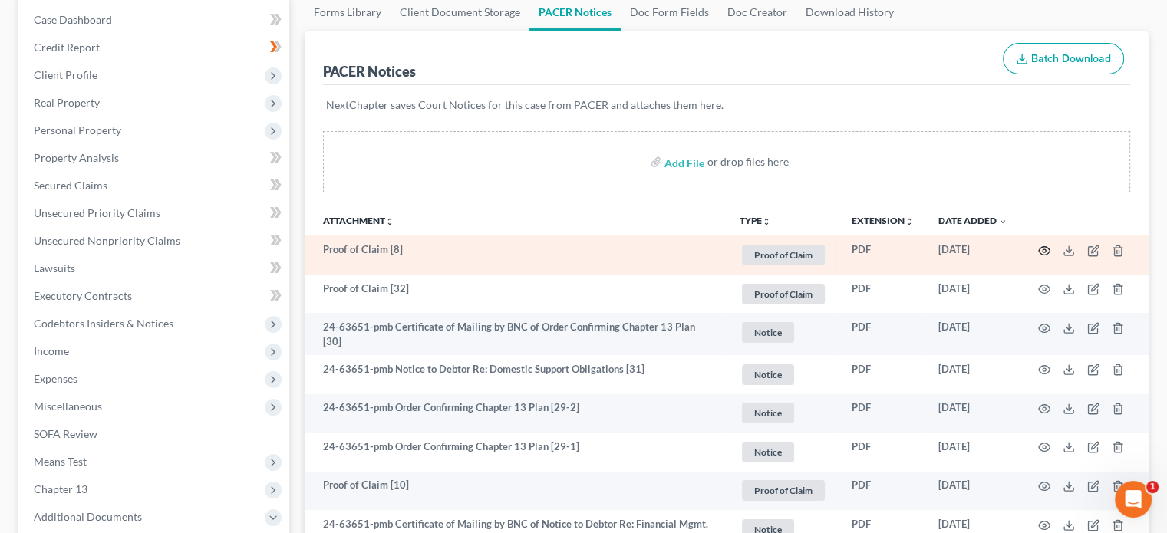
click at [1044, 245] on icon "button" at bounding box center [1044, 251] width 12 height 12
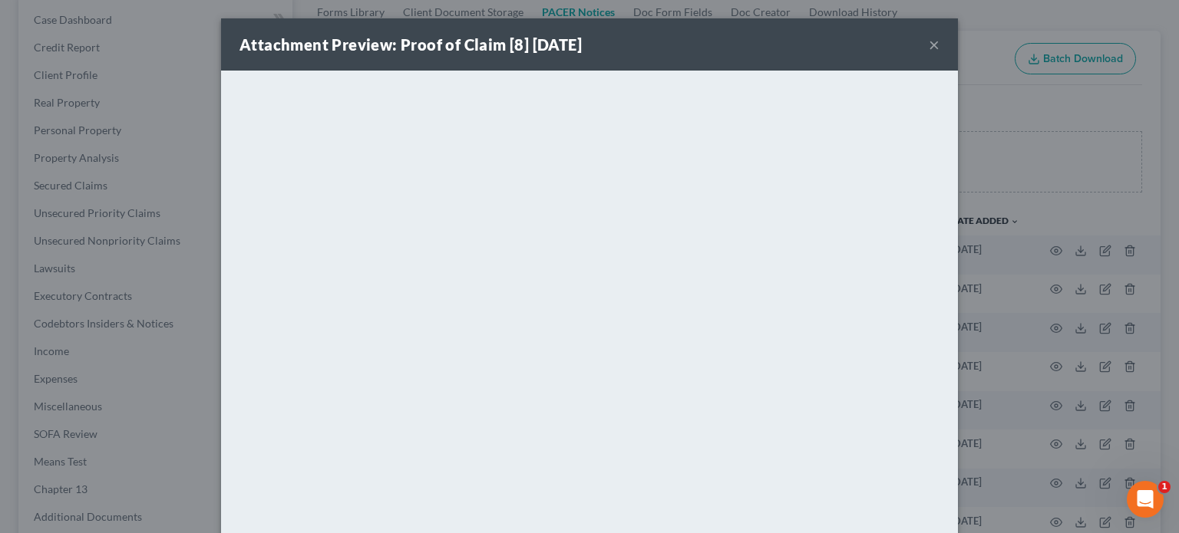
drag, startPoint x: 925, startPoint y: 42, endPoint x: 938, endPoint y: 77, distance: 36.9
click at [929, 48] on button "×" at bounding box center [934, 44] width 11 height 18
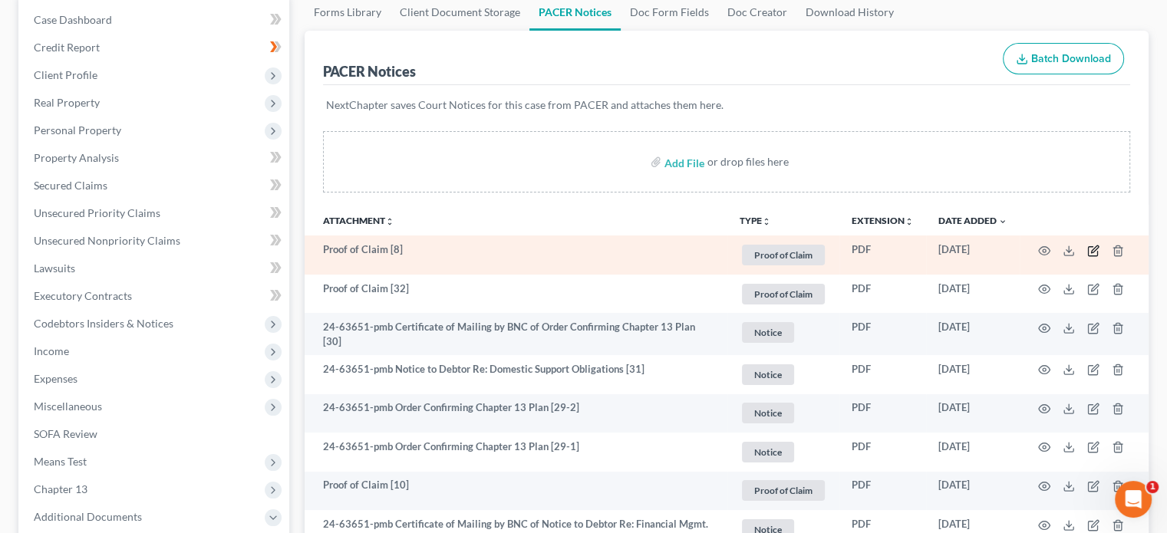
click at [1092, 246] on icon "button" at bounding box center [1092, 250] width 9 height 9
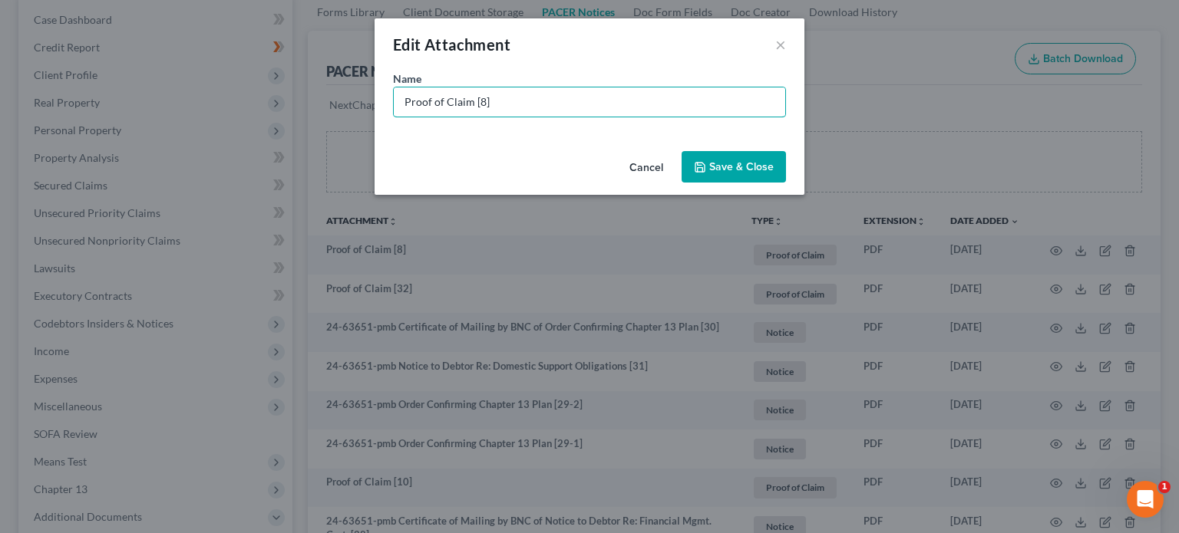
drag, startPoint x: 513, startPoint y: 106, endPoint x: 290, endPoint y: 78, distance: 225.1
click at [288, 75] on div "Edit Attachment × Name * Proof of Claim [8] Cancel Save & Close" at bounding box center [589, 266] width 1179 height 533
type input "POC 8-Portfolio Recovery Associates (amended unsecured $1,091.70)"
drag, startPoint x: 751, startPoint y: 170, endPoint x: 765, endPoint y: 170, distance: 14.6
click at [754, 170] on span "Save & Close" at bounding box center [741, 166] width 64 height 13
